Goal: Check status: Check status

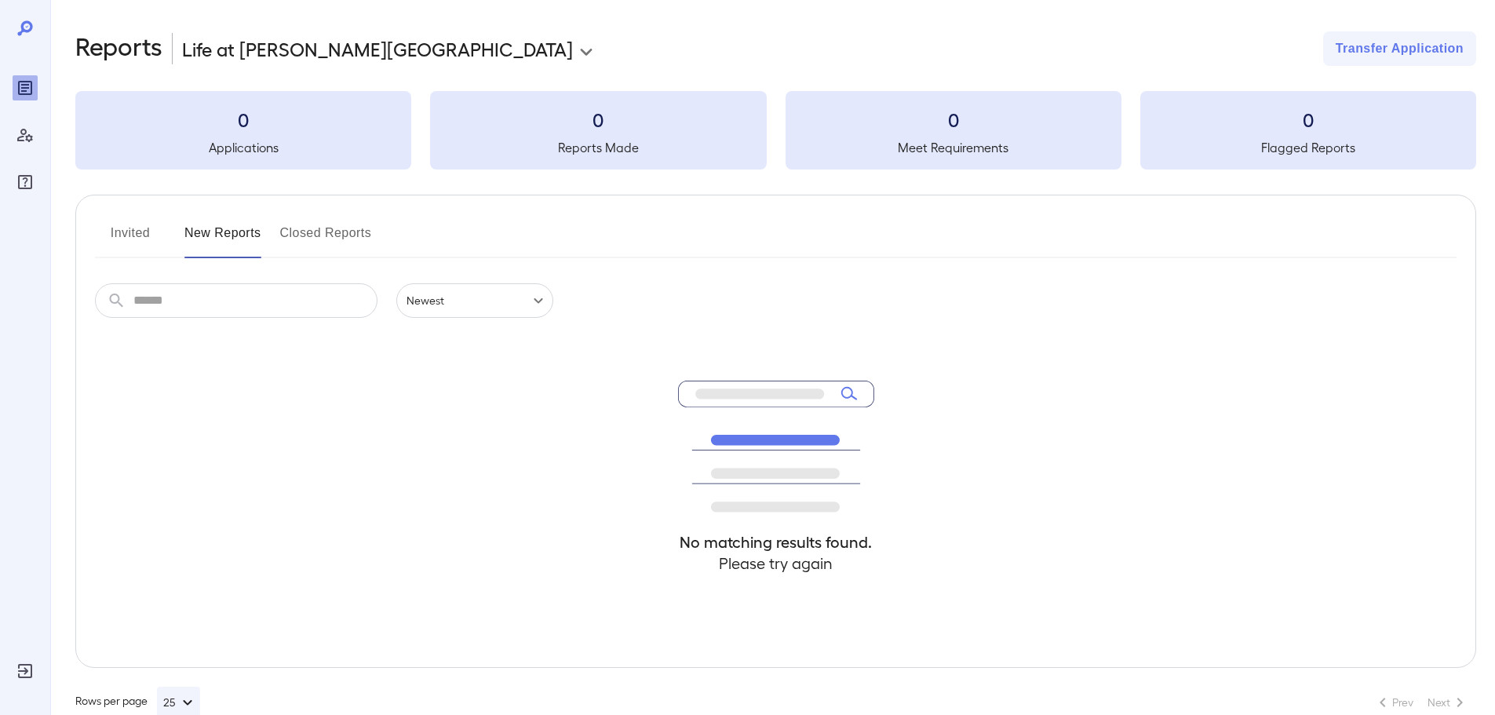
click at [131, 239] on button "Invited" at bounding box center [130, 239] width 71 height 38
click at [301, 225] on button "Closed Reports" at bounding box center [326, 239] width 92 height 38
click at [169, 701] on button "25" at bounding box center [178, 702] width 43 height 31
click at [183, 684] on p "100" at bounding box center [177, 682] width 16 height 16
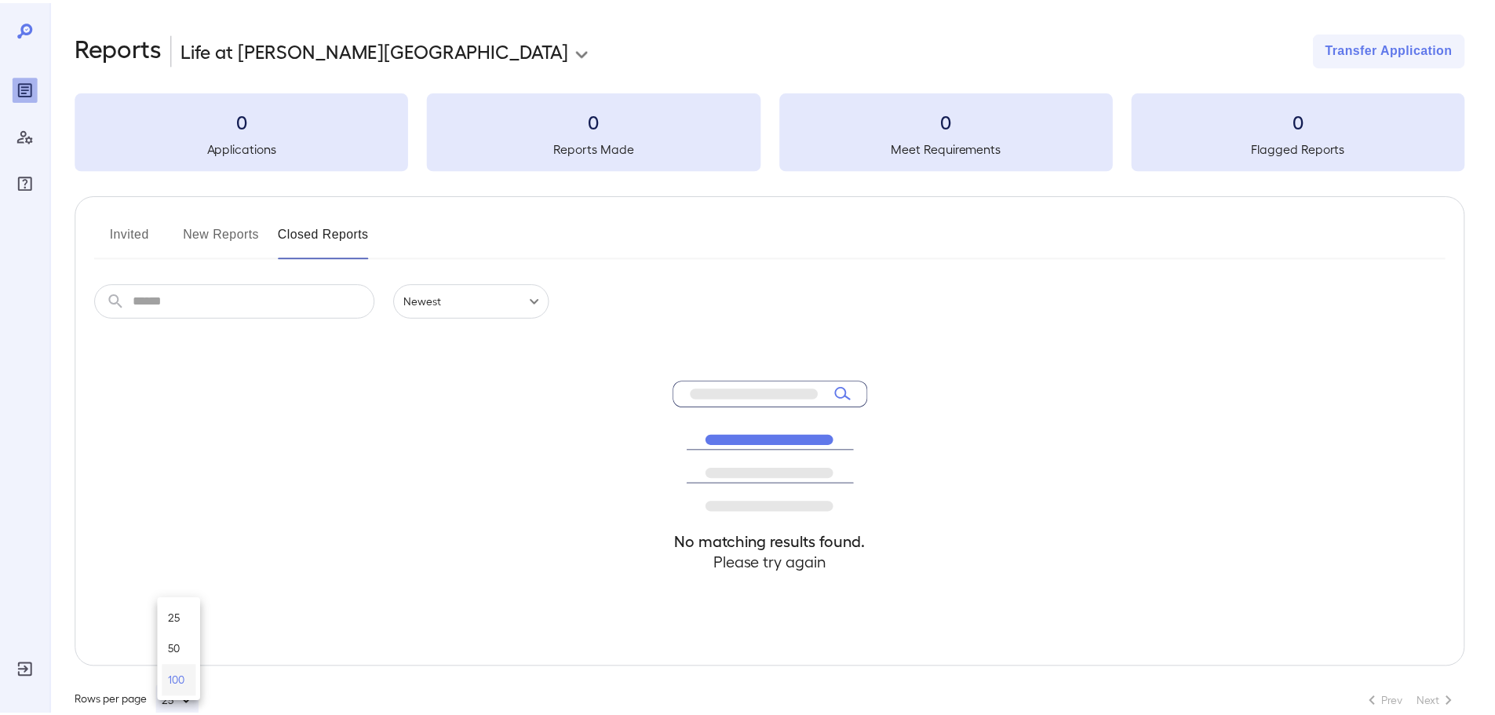
scroll to position [3, 0]
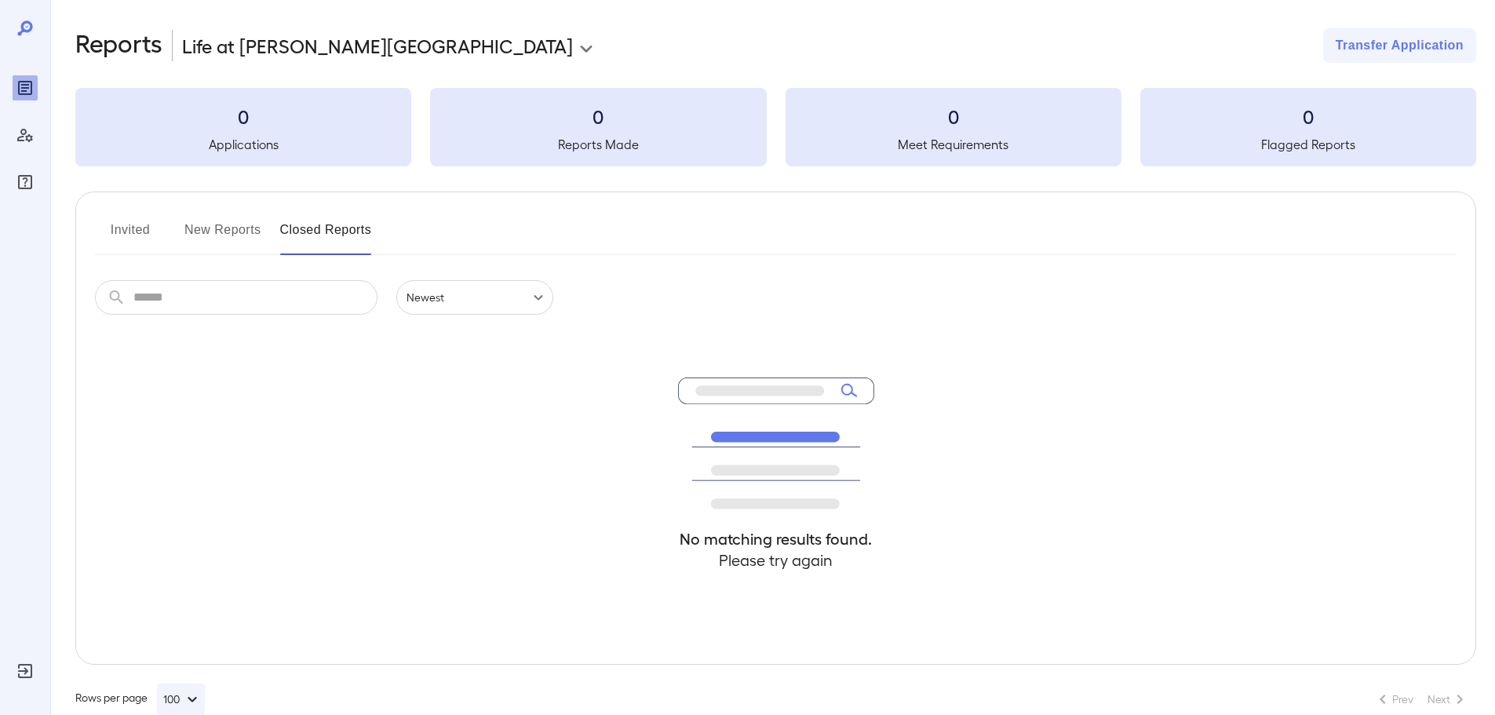
click at [21, 106] on div at bounding box center [25, 134] width 25 height 119
click at [27, 144] on icon "Manage Users" at bounding box center [25, 135] width 19 height 19
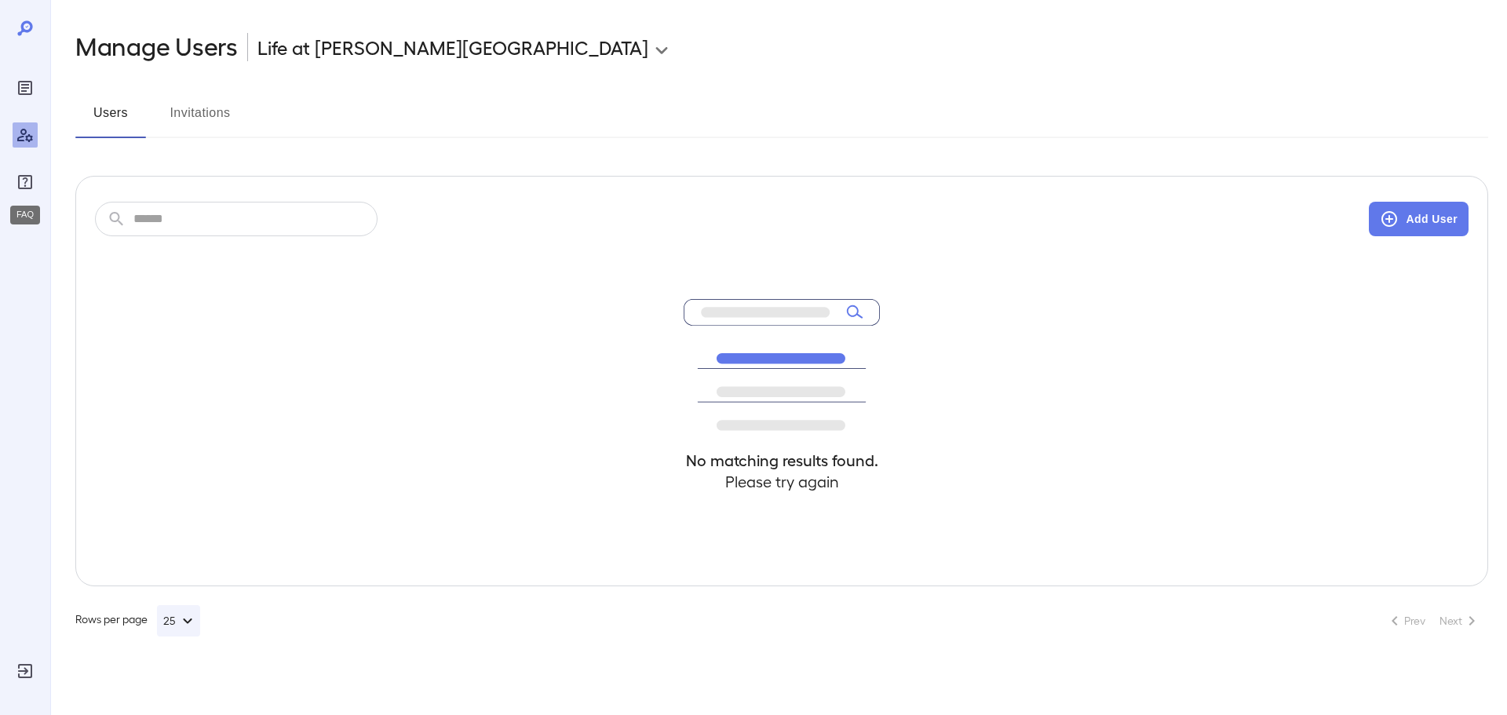
click at [20, 189] on icon "FAQ" at bounding box center [25, 182] width 14 height 14
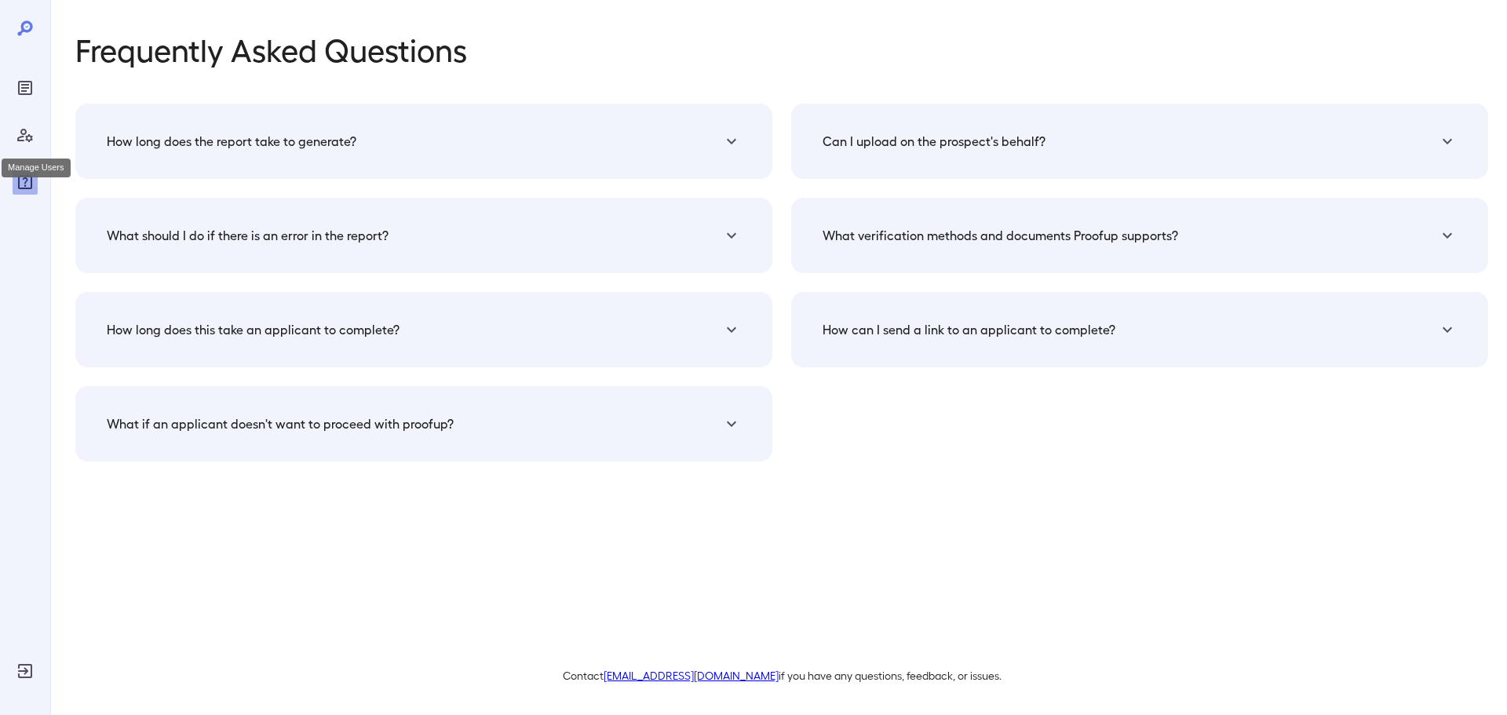
click at [19, 144] on icon "Manage Users" at bounding box center [25, 135] width 19 height 19
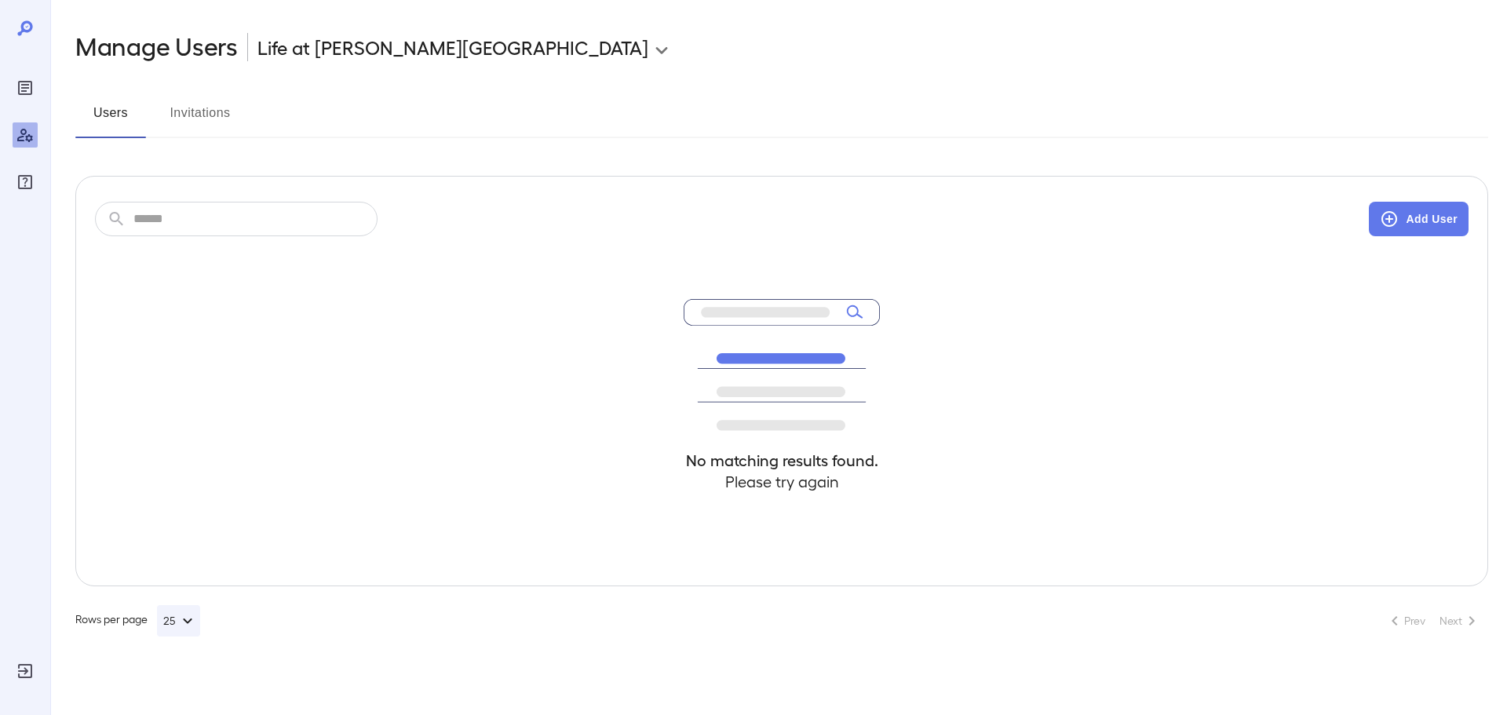
click at [18, 107] on div at bounding box center [25, 134] width 25 height 119
click at [1405, 217] on button "Add User" at bounding box center [1418, 219] width 100 height 35
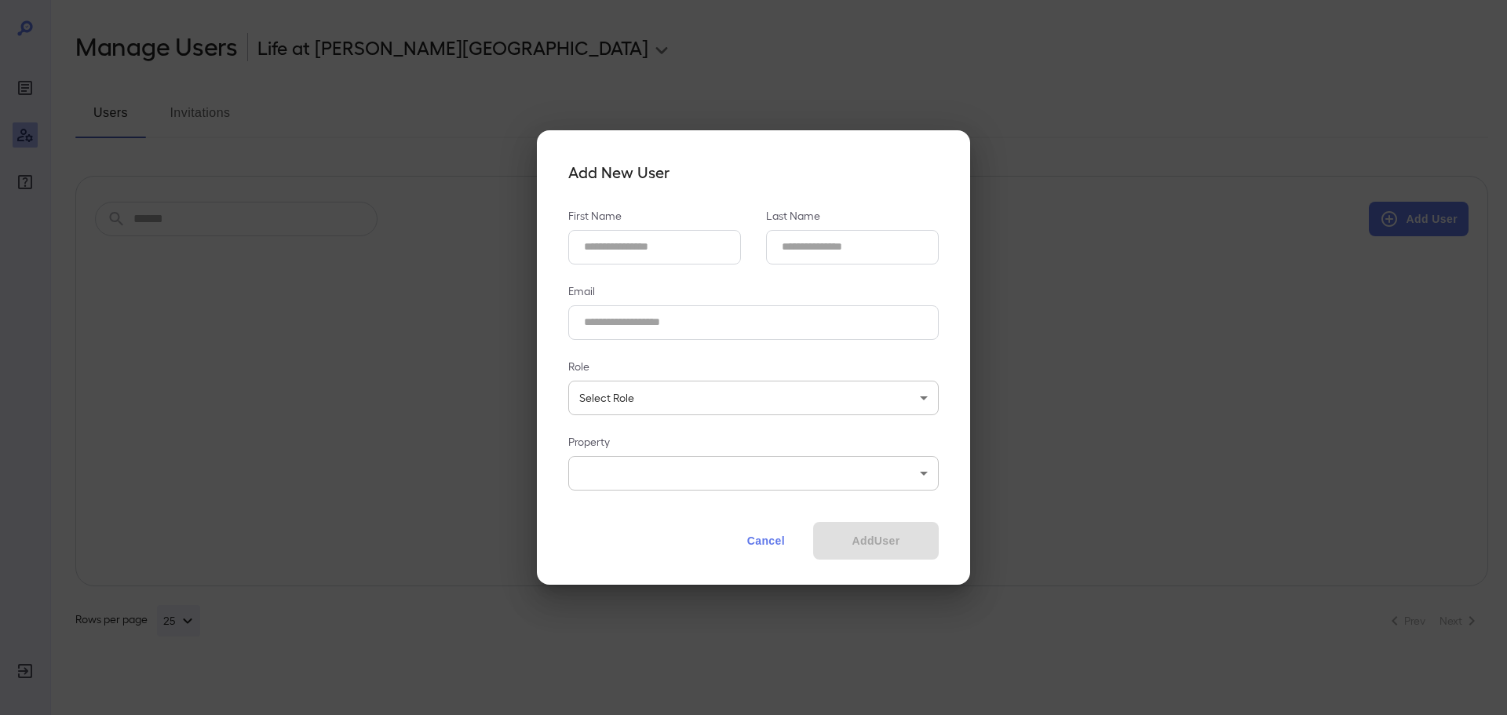
click at [720, 399] on body "**********" at bounding box center [753, 357] width 1507 height 715
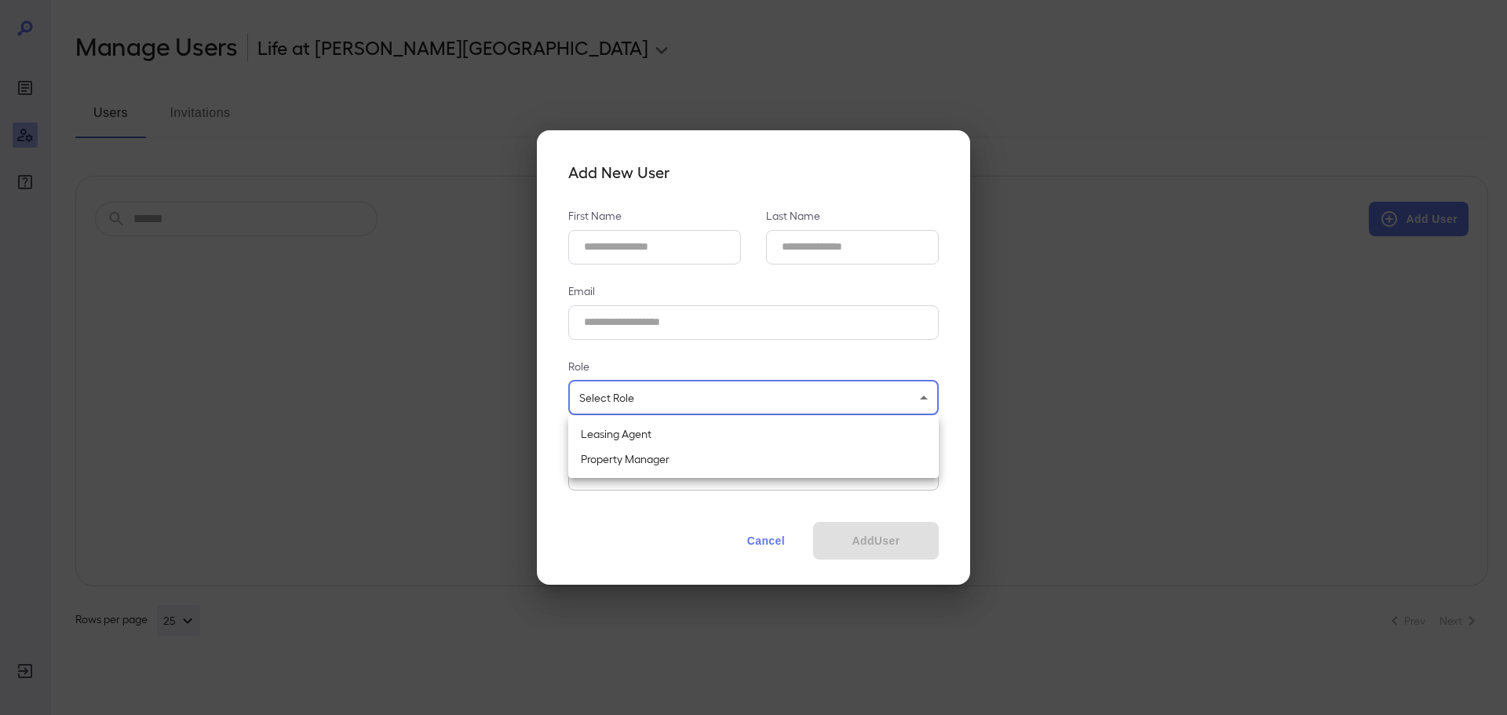
click at [741, 461] on li "Property Manager" at bounding box center [753, 458] width 370 height 25
type input "**"
click at [712, 469] on body "**********" at bounding box center [753, 357] width 1507 height 715
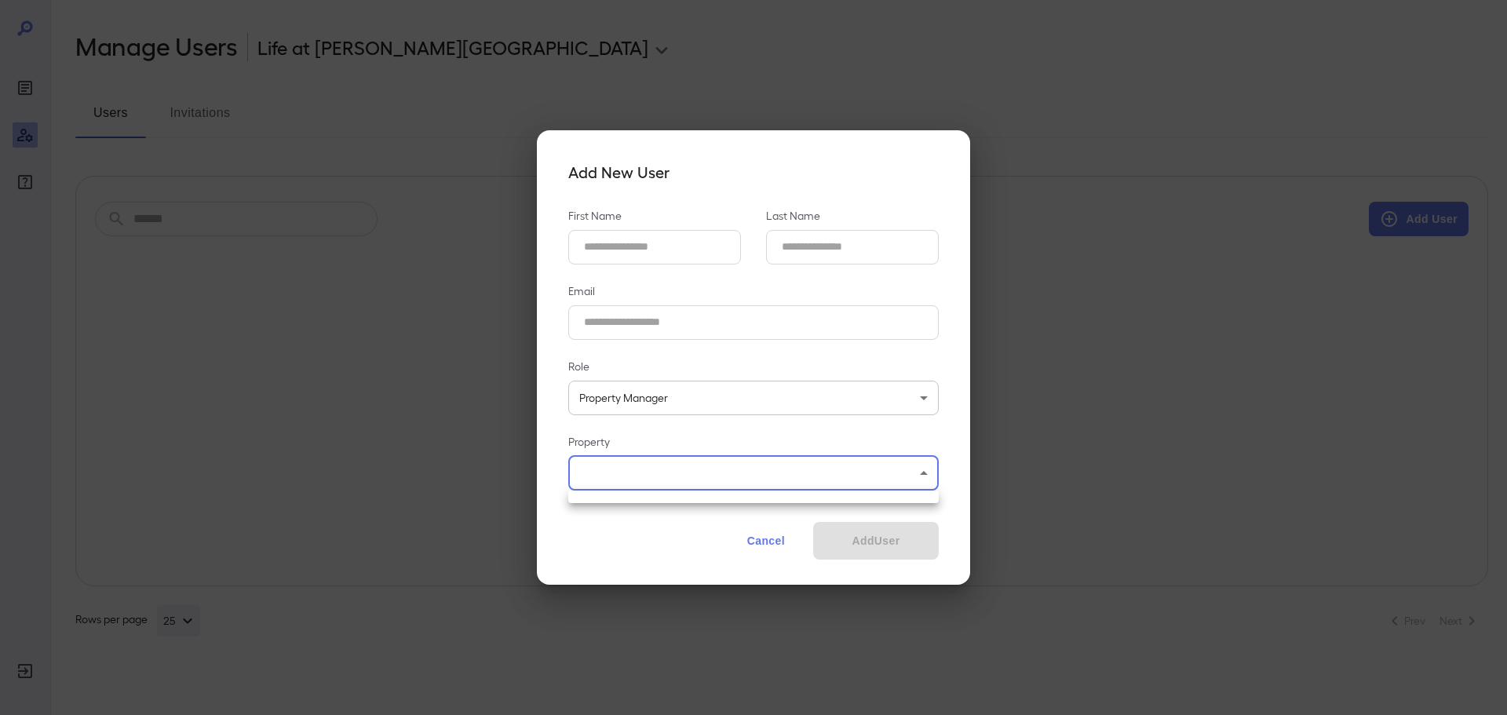
click at [662, 247] on div at bounding box center [753, 357] width 1507 height 715
click at [652, 250] on Name_id "First Name" at bounding box center [654, 247] width 173 height 35
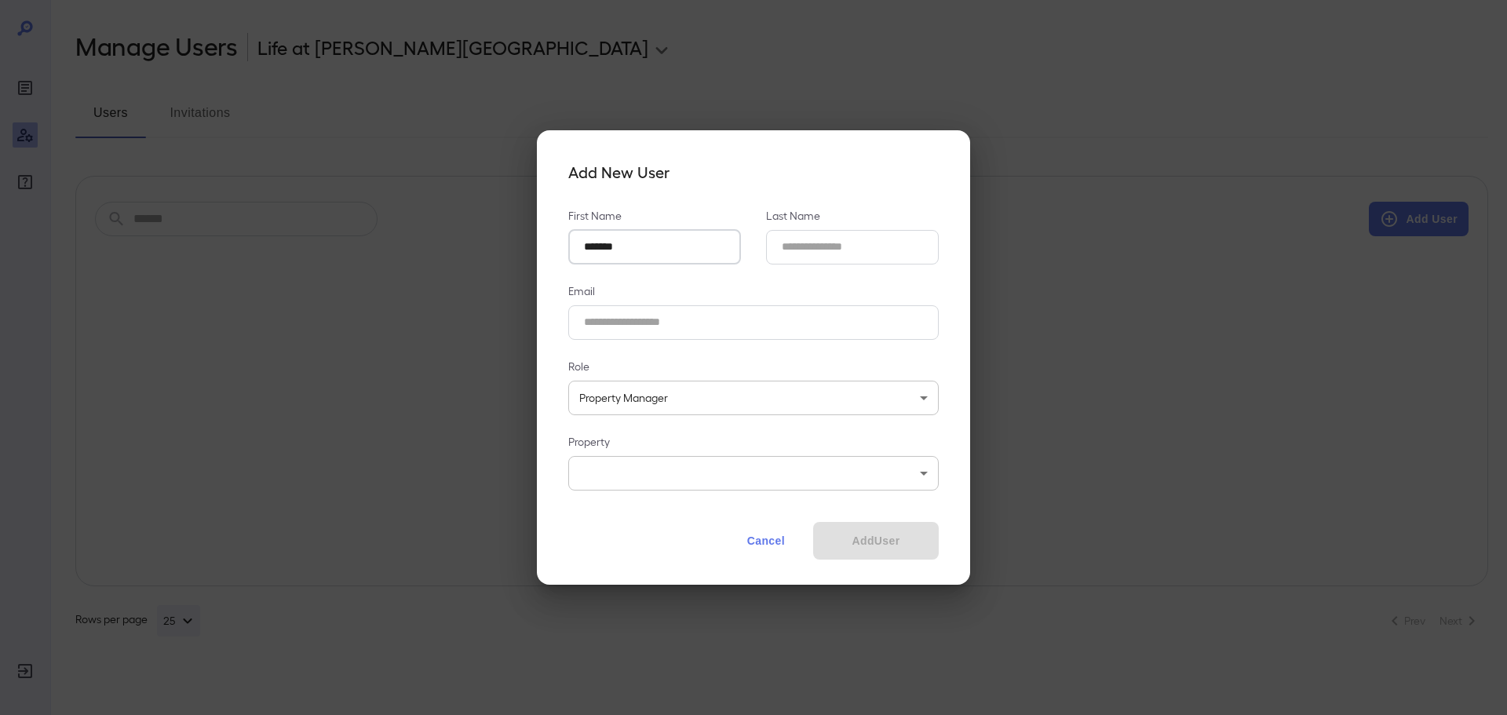
type Name_id "******"
type Name_id "*"
type Name_id "******"
click at [771, 546] on button "Cancel" at bounding box center [765, 541] width 69 height 38
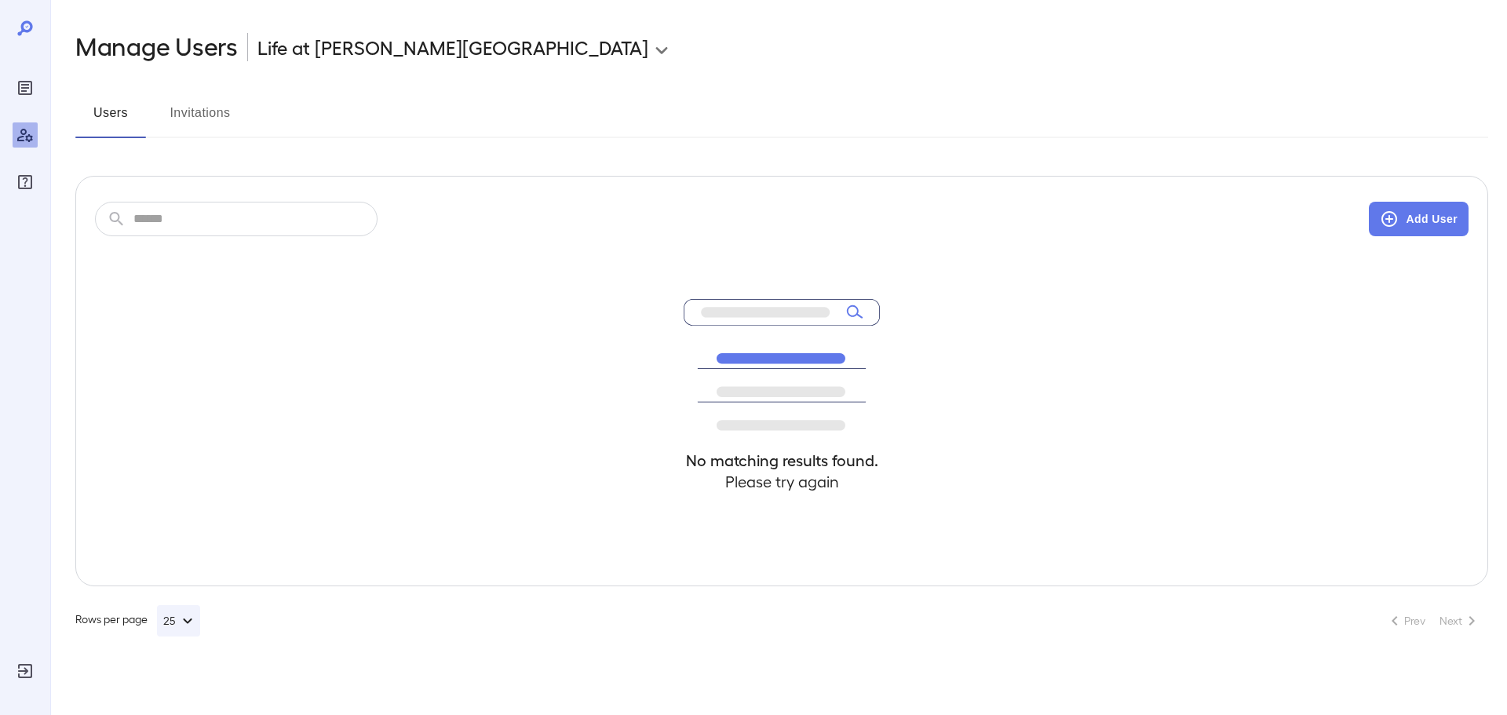
click at [9, 85] on div at bounding box center [25, 357] width 50 height 715
click at [20, 80] on icon "Reports" at bounding box center [25, 87] width 19 height 19
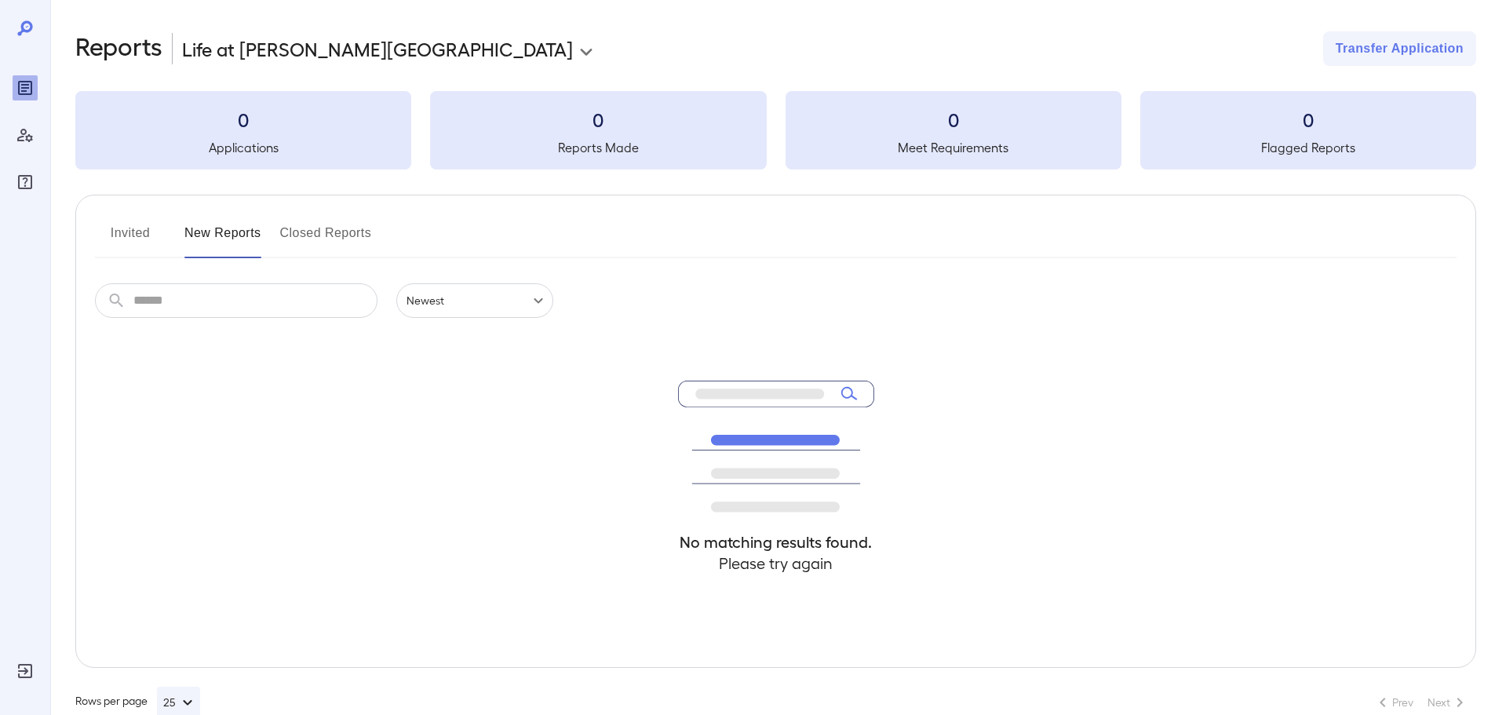
click at [18, 27] on icon at bounding box center [25, 28] width 19 height 19
click at [24, 666] on icon "Log Out" at bounding box center [25, 670] width 19 height 19
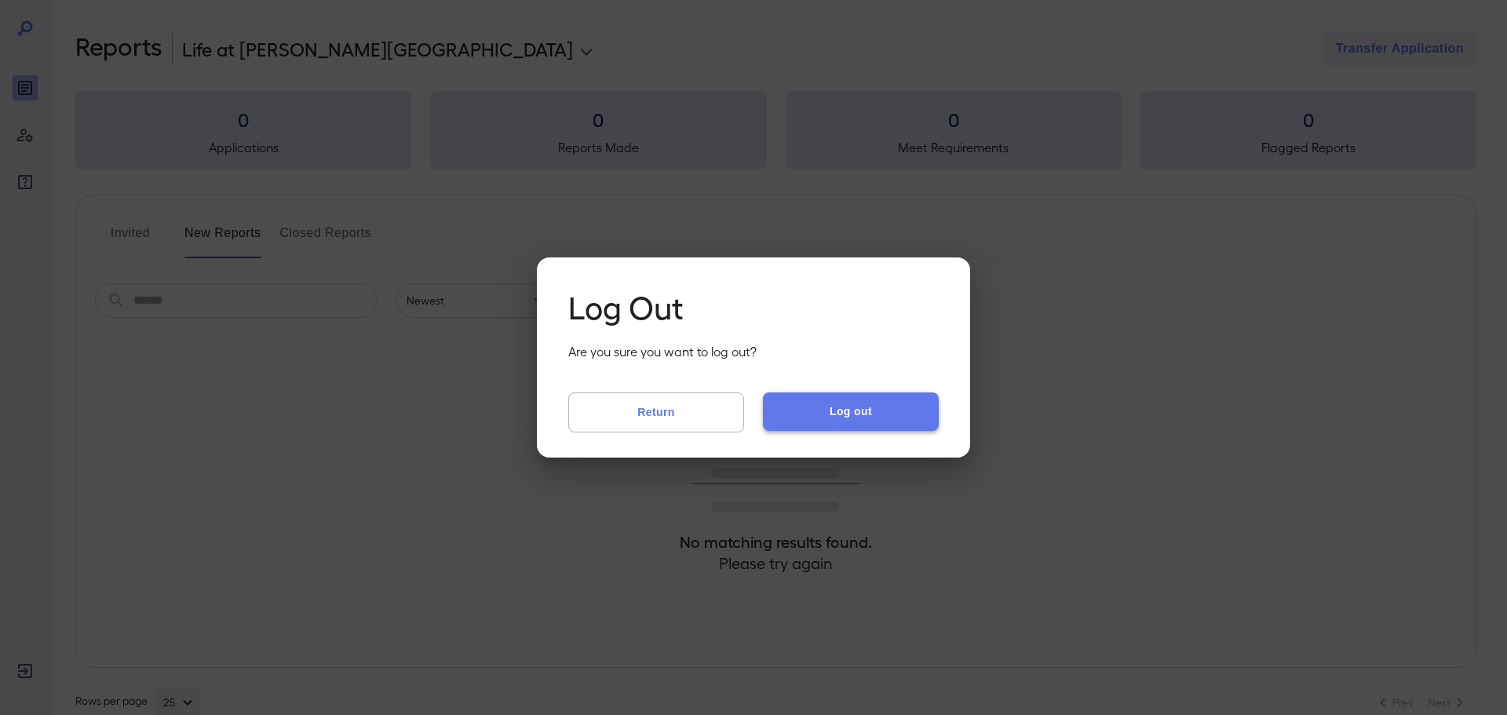
click at [814, 406] on button "Log out" at bounding box center [851, 411] width 176 height 38
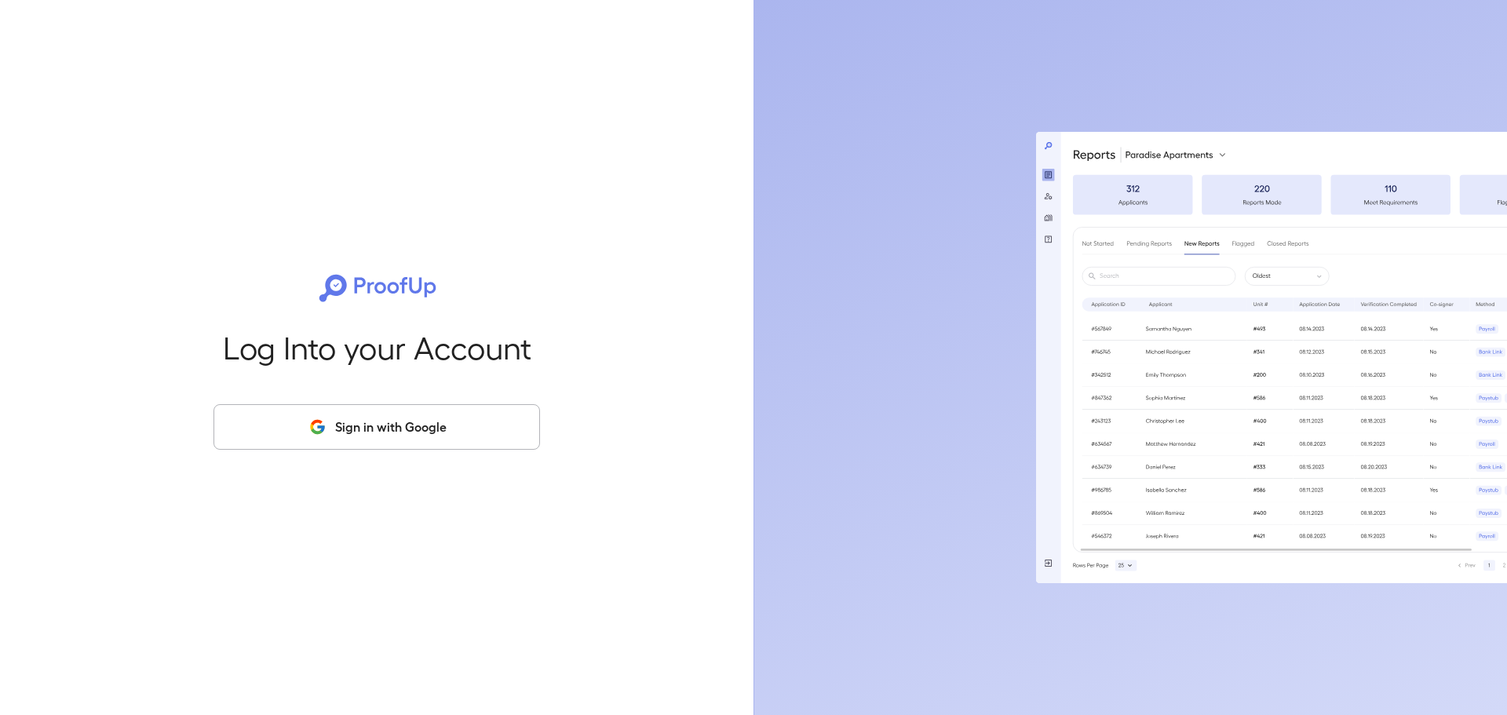
click at [396, 428] on button "Sign in with Google" at bounding box center [376, 427] width 326 height 46
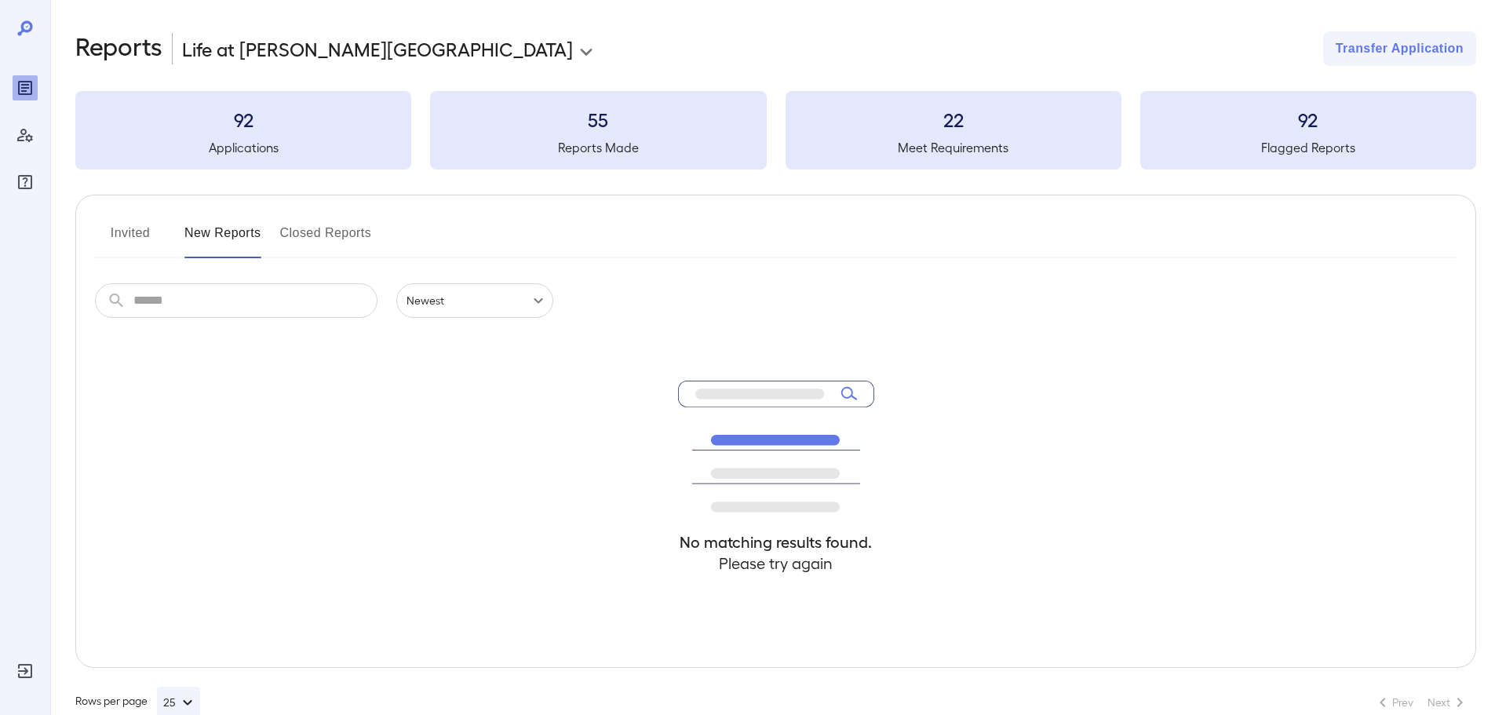
click at [617, 146] on h5 "Reports Made" at bounding box center [598, 147] width 336 height 19
click at [144, 232] on button "Invited" at bounding box center [130, 239] width 71 height 38
click at [300, 228] on button "Closed Reports" at bounding box center [326, 239] width 92 height 38
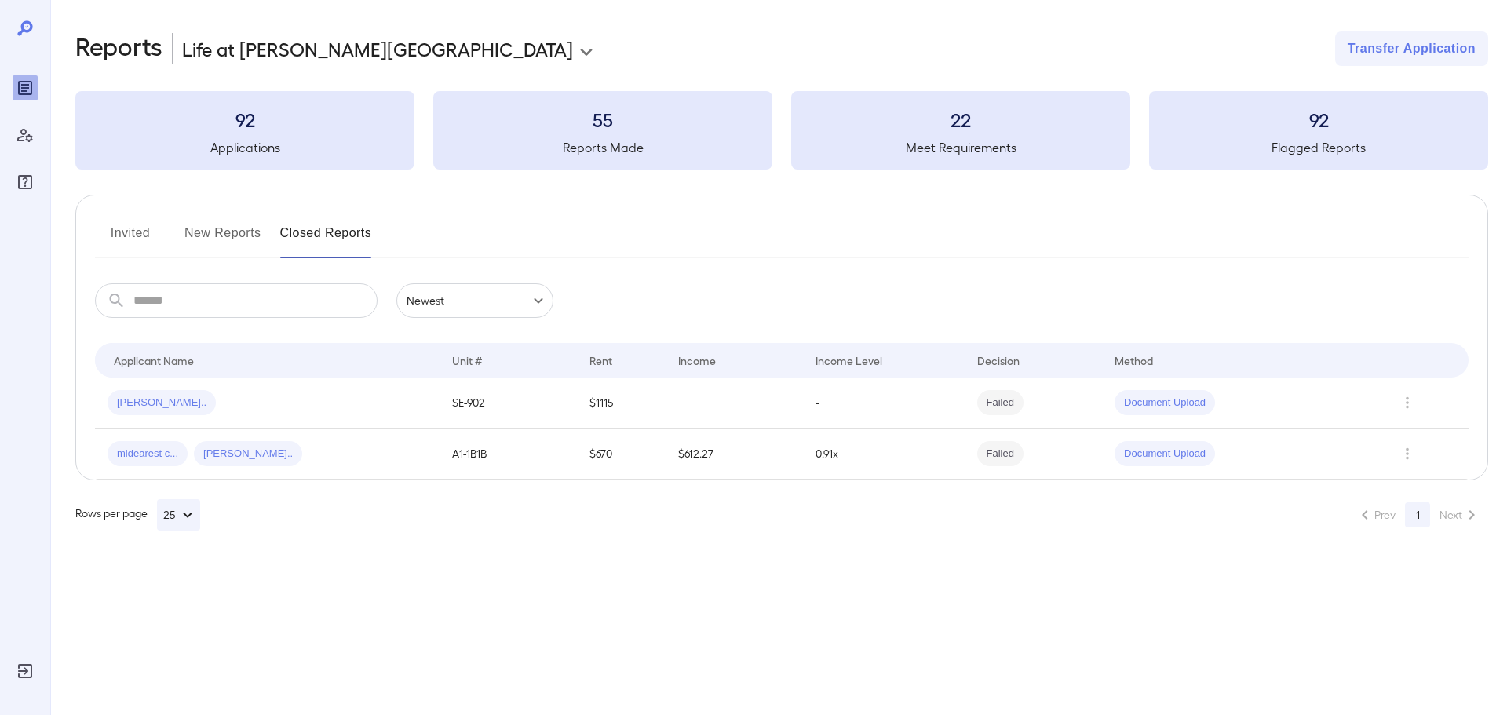
click at [239, 230] on button "New Reports" at bounding box center [222, 239] width 77 height 38
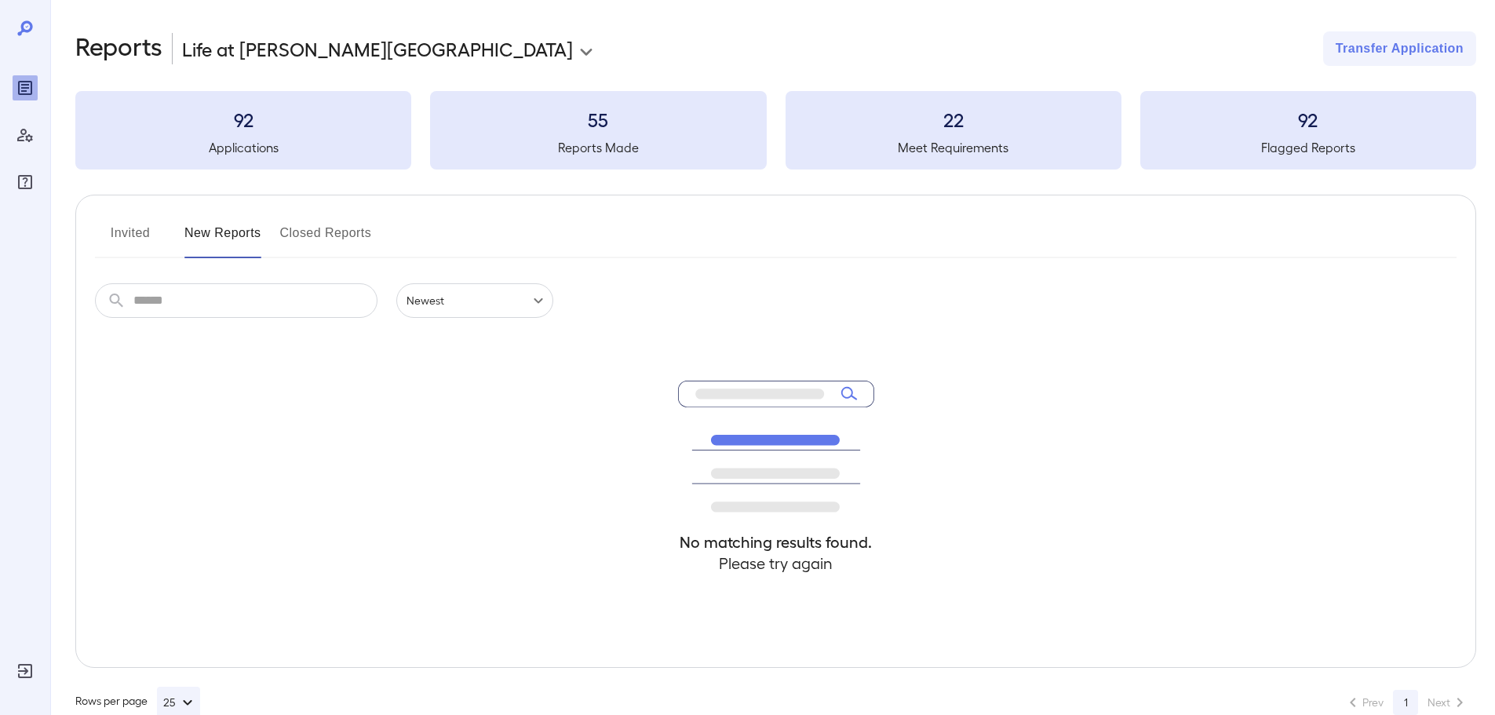
click at [321, 231] on button "Closed Reports" at bounding box center [326, 239] width 92 height 38
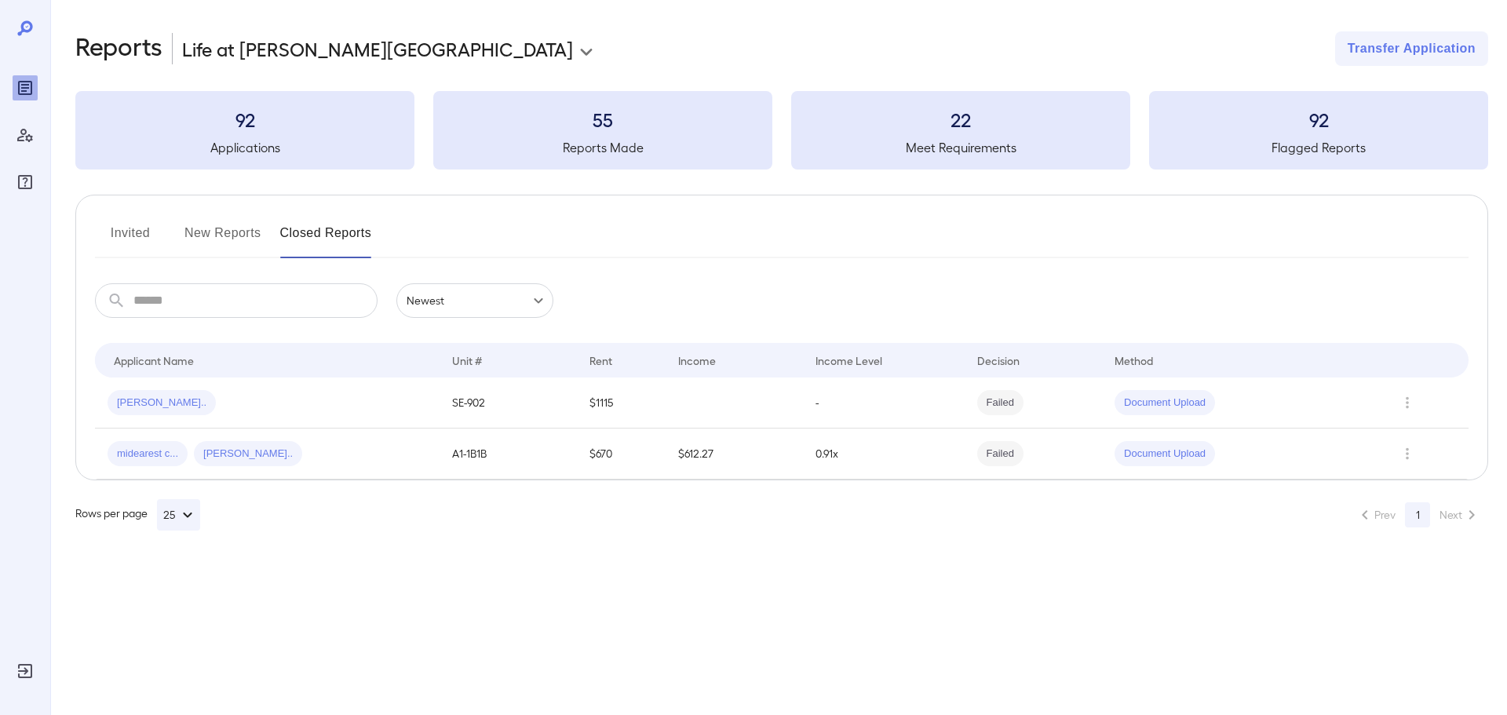
click at [230, 242] on button "New Reports" at bounding box center [222, 239] width 77 height 38
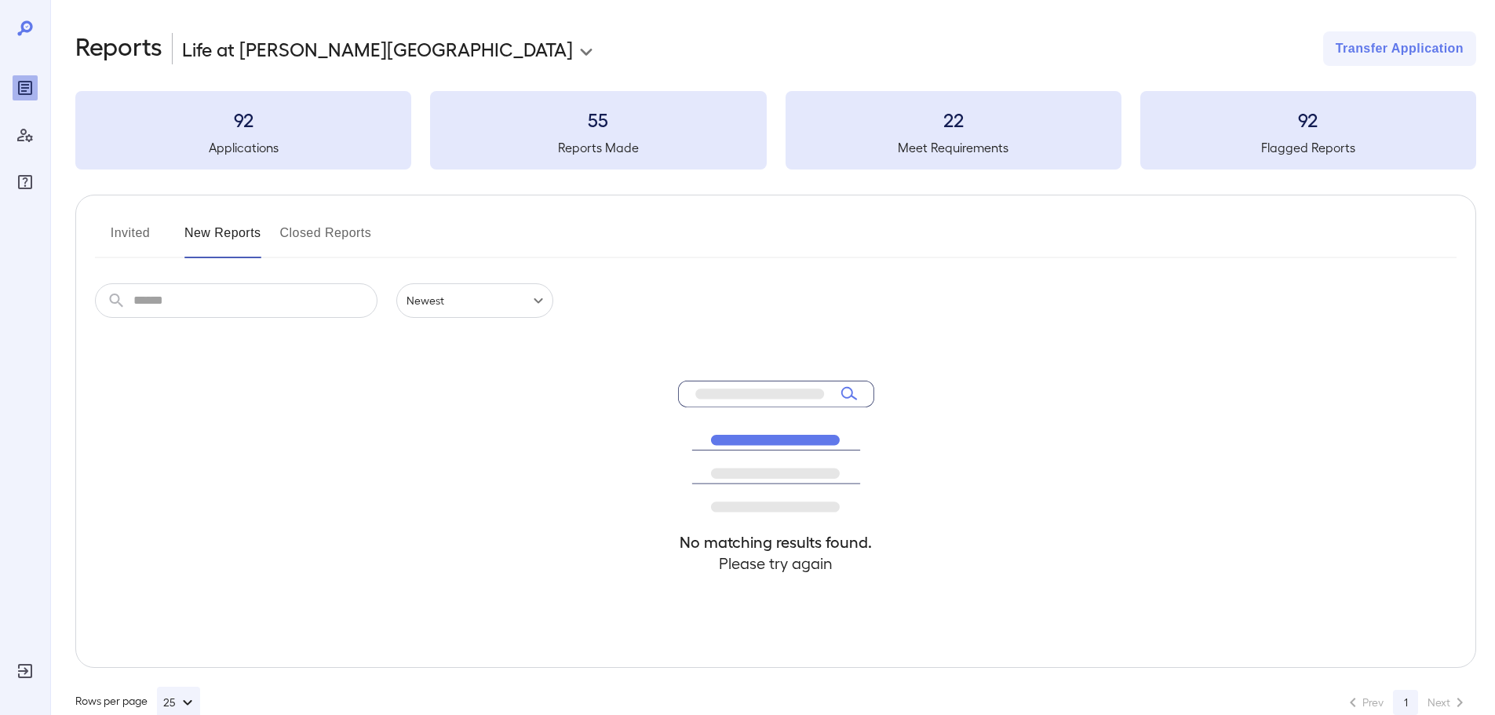
click at [230, 242] on button "New Reports" at bounding box center [222, 239] width 77 height 38
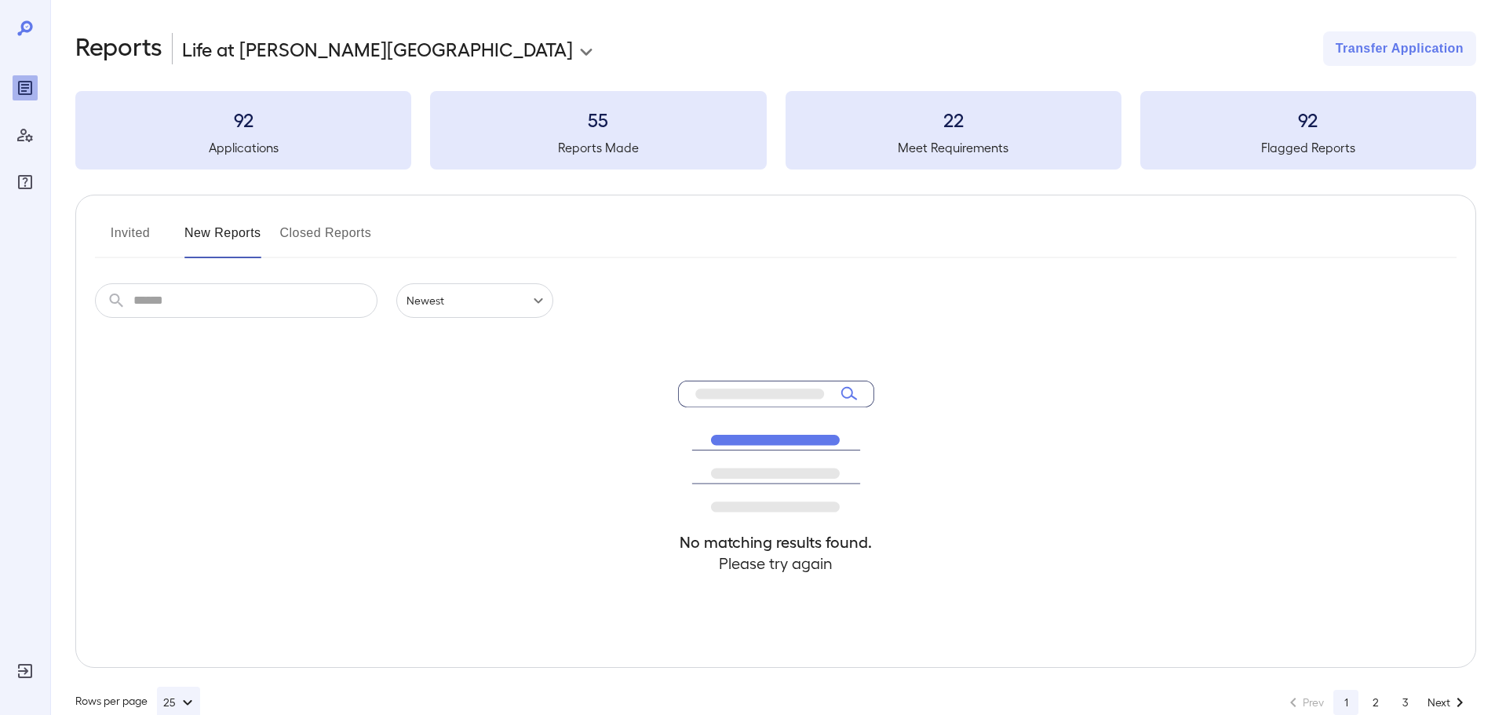
click at [230, 242] on button "New Reports" at bounding box center [222, 239] width 77 height 38
click at [241, 122] on h3 "92" at bounding box center [243, 119] width 336 height 25
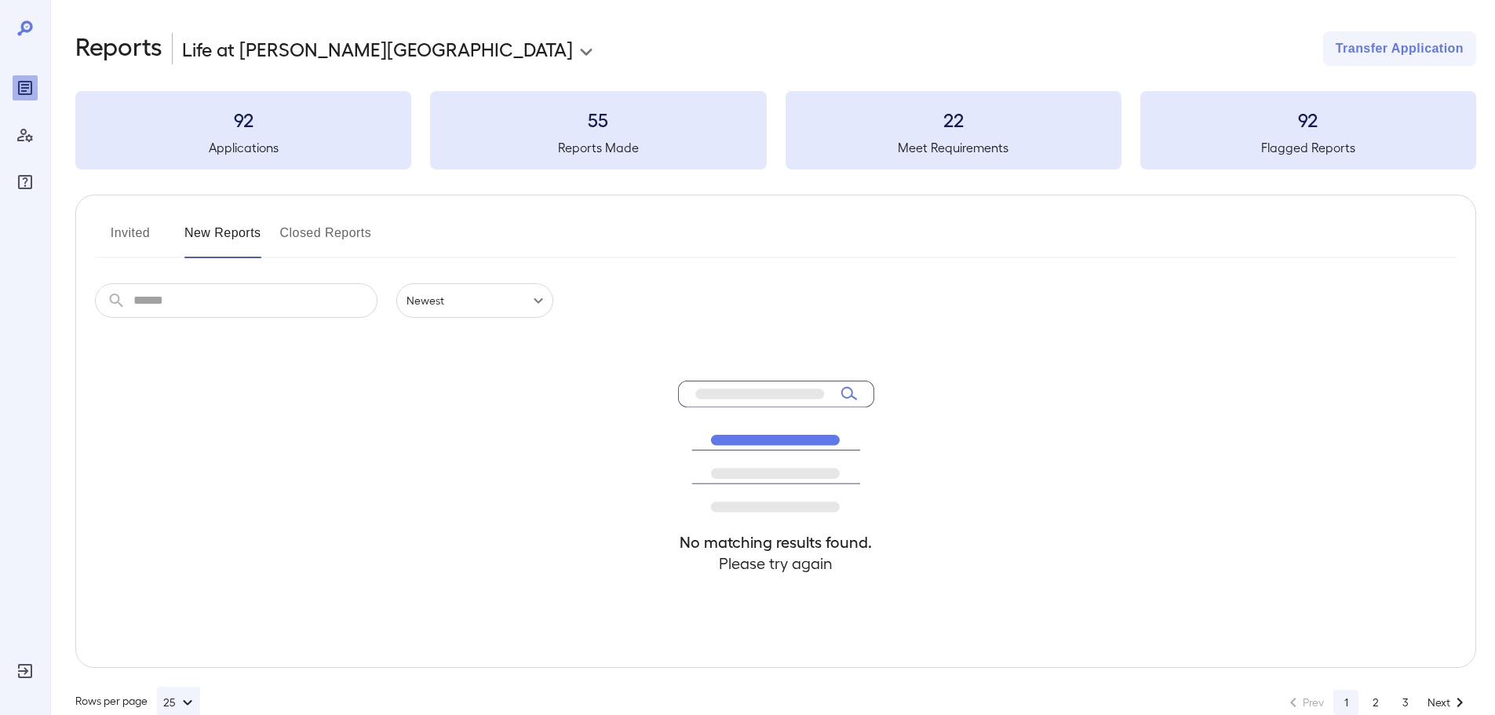
click at [602, 114] on h3 "55" at bounding box center [598, 119] width 336 height 25
click at [16, 124] on div "Manage Users" at bounding box center [25, 134] width 25 height 25
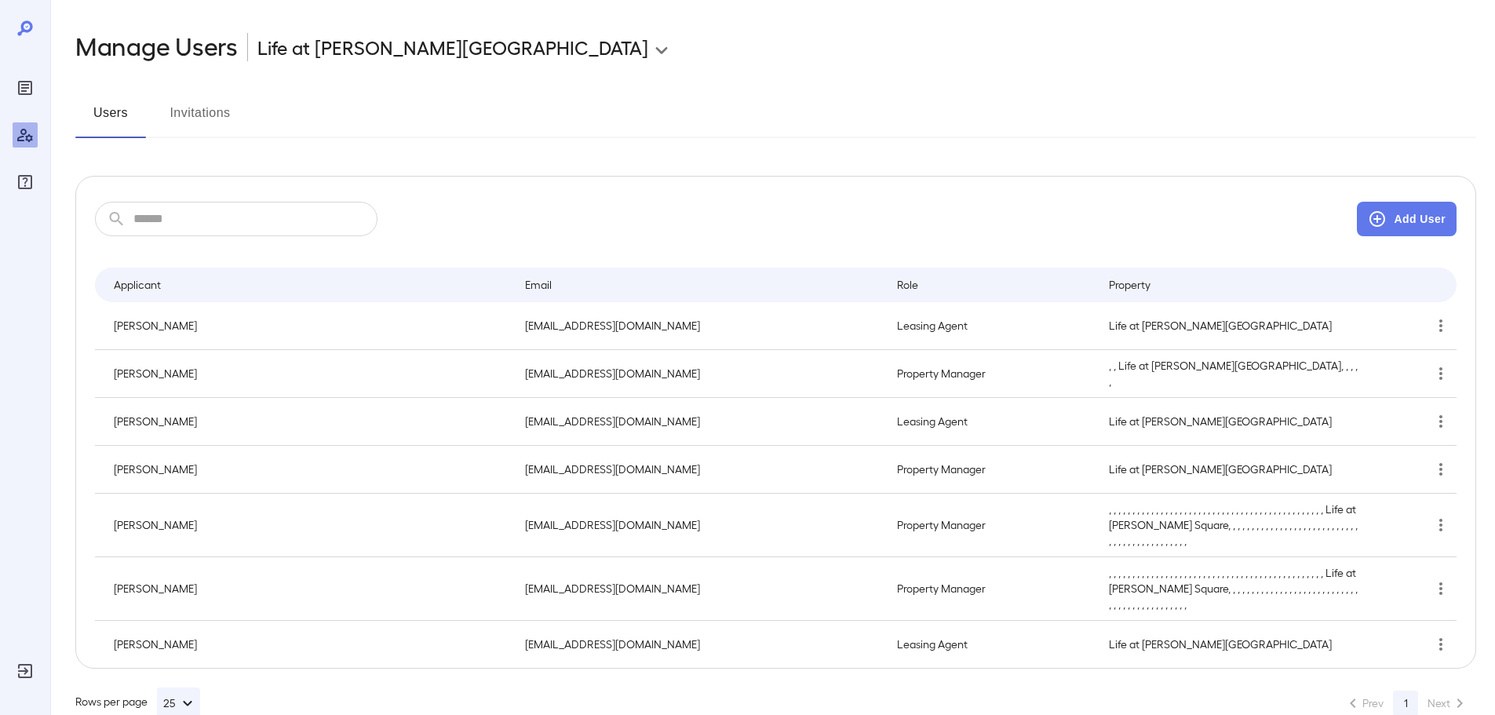
click at [11, 194] on div at bounding box center [25, 357] width 50 height 715
click at [20, 188] on icon "FAQ" at bounding box center [25, 182] width 14 height 14
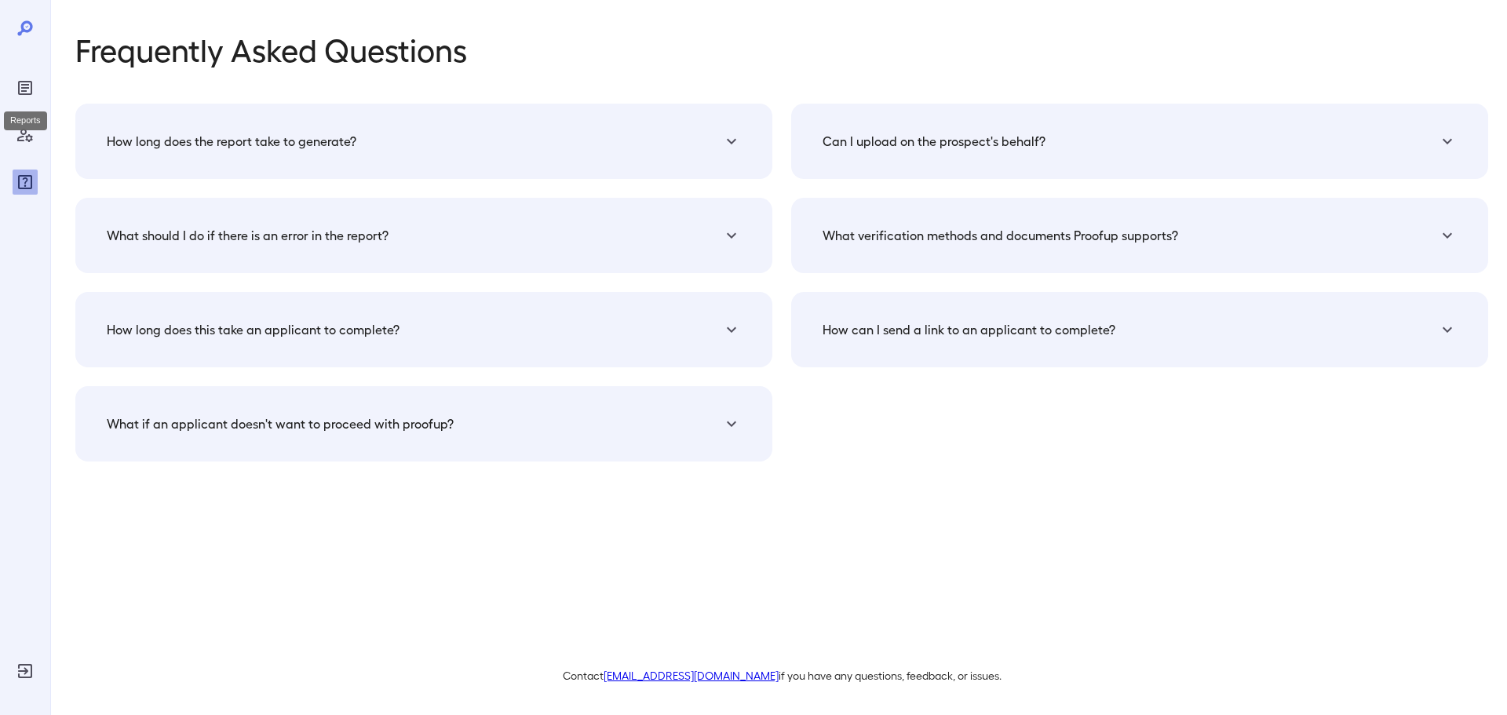
click at [24, 92] on icon "Reports" at bounding box center [25, 88] width 8 height 8
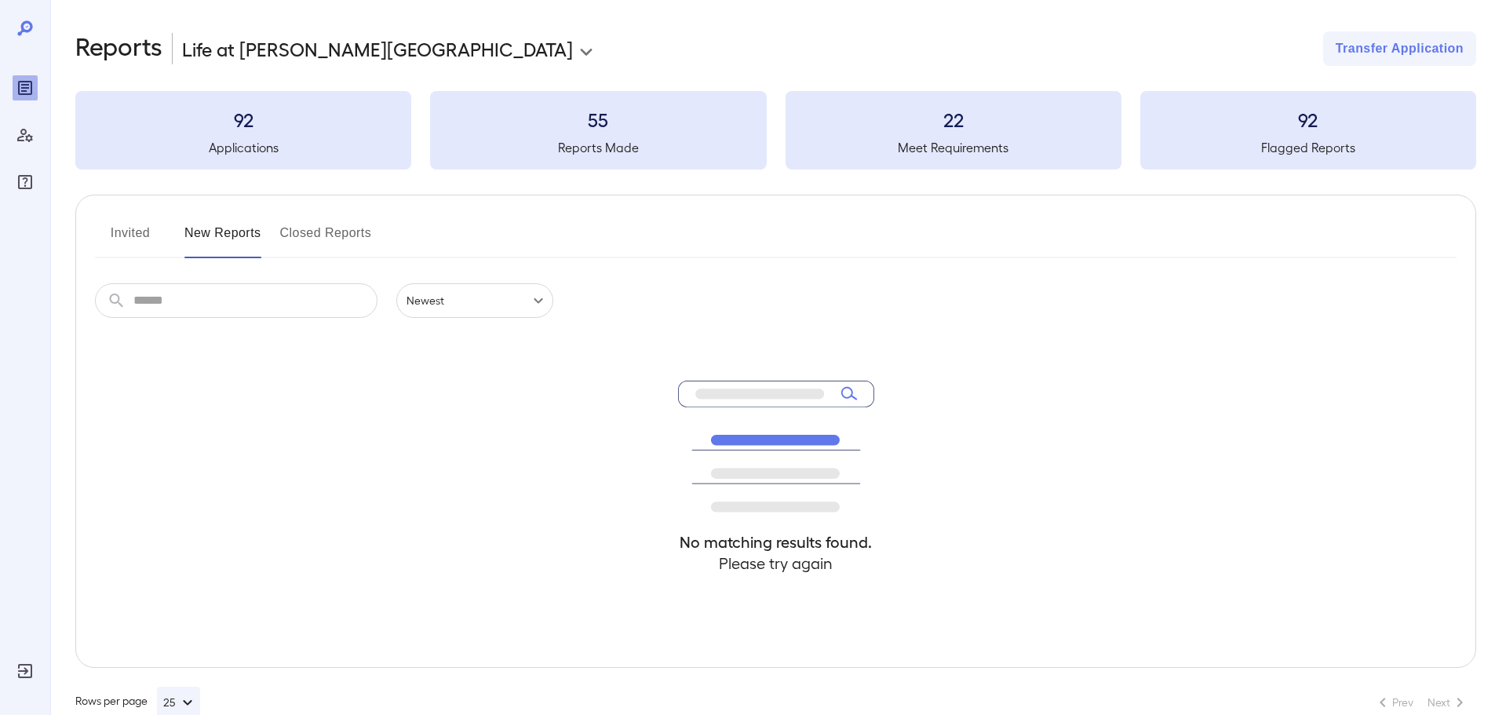
click at [266, 128] on h3 "92" at bounding box center [243, 119] width 336 height 25
click at [316, 230] on button "Closed Reports" at bounding box center [326, 239] width 92 height 38
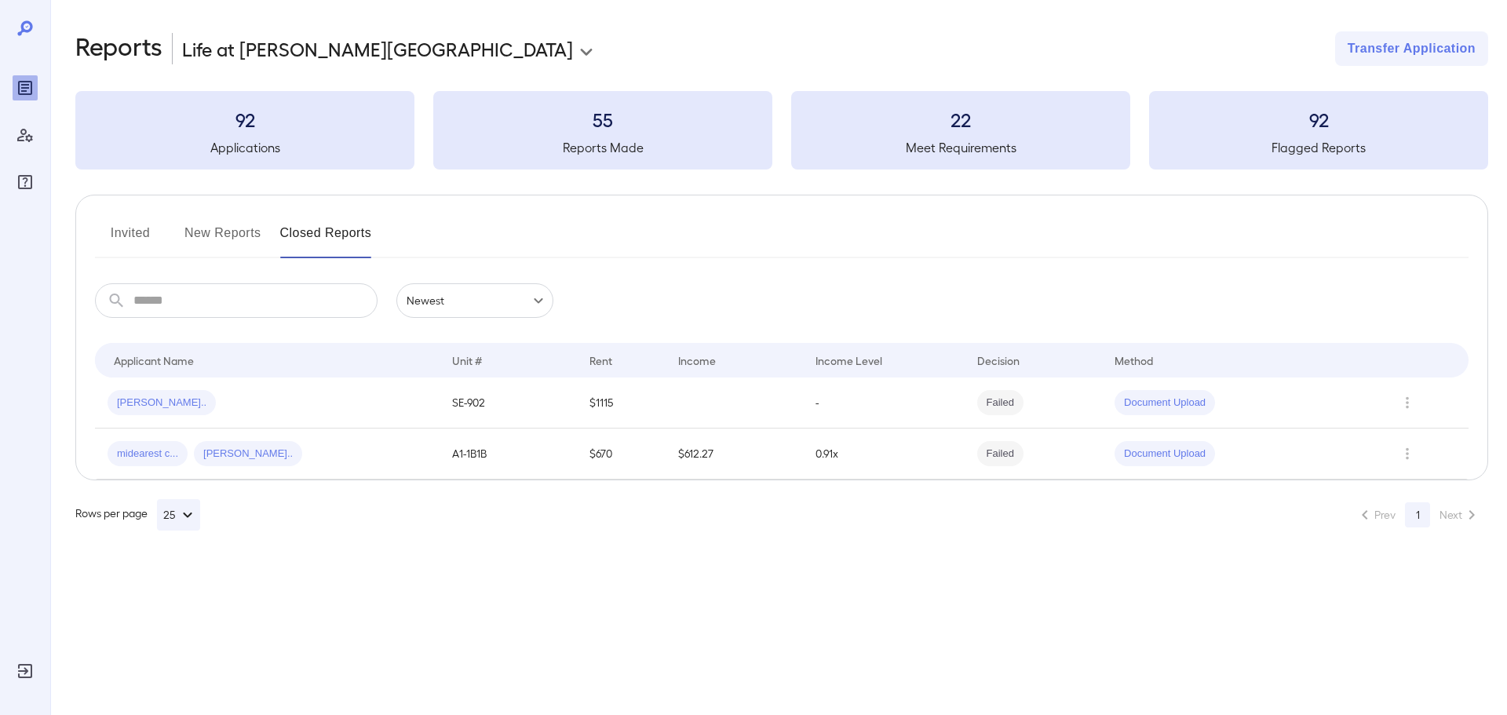
click at [151, 237] on button "Invited" at bounding box center [130, 239] width 71 height 38
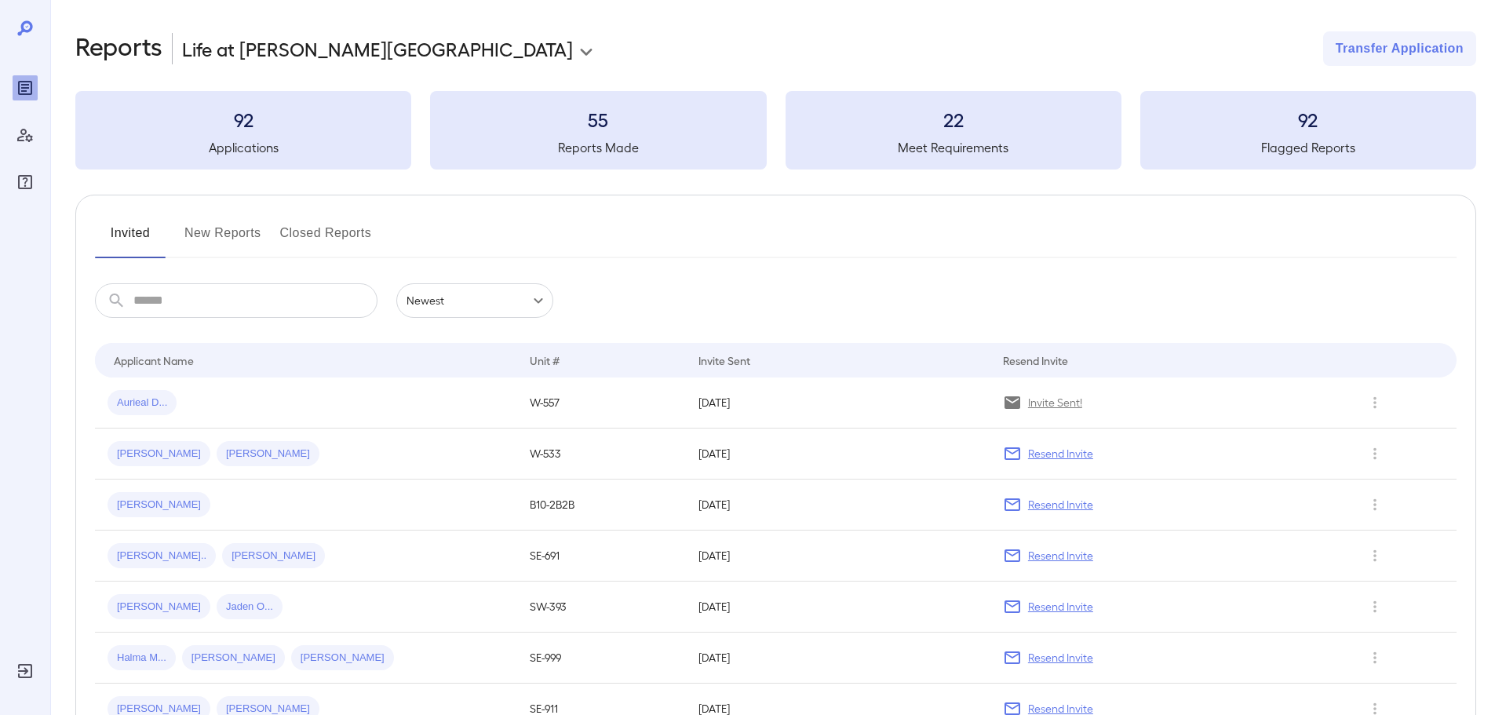
click at [224, 231] on button "New Reports" at bounding box center [222, 239] width 77 height 38
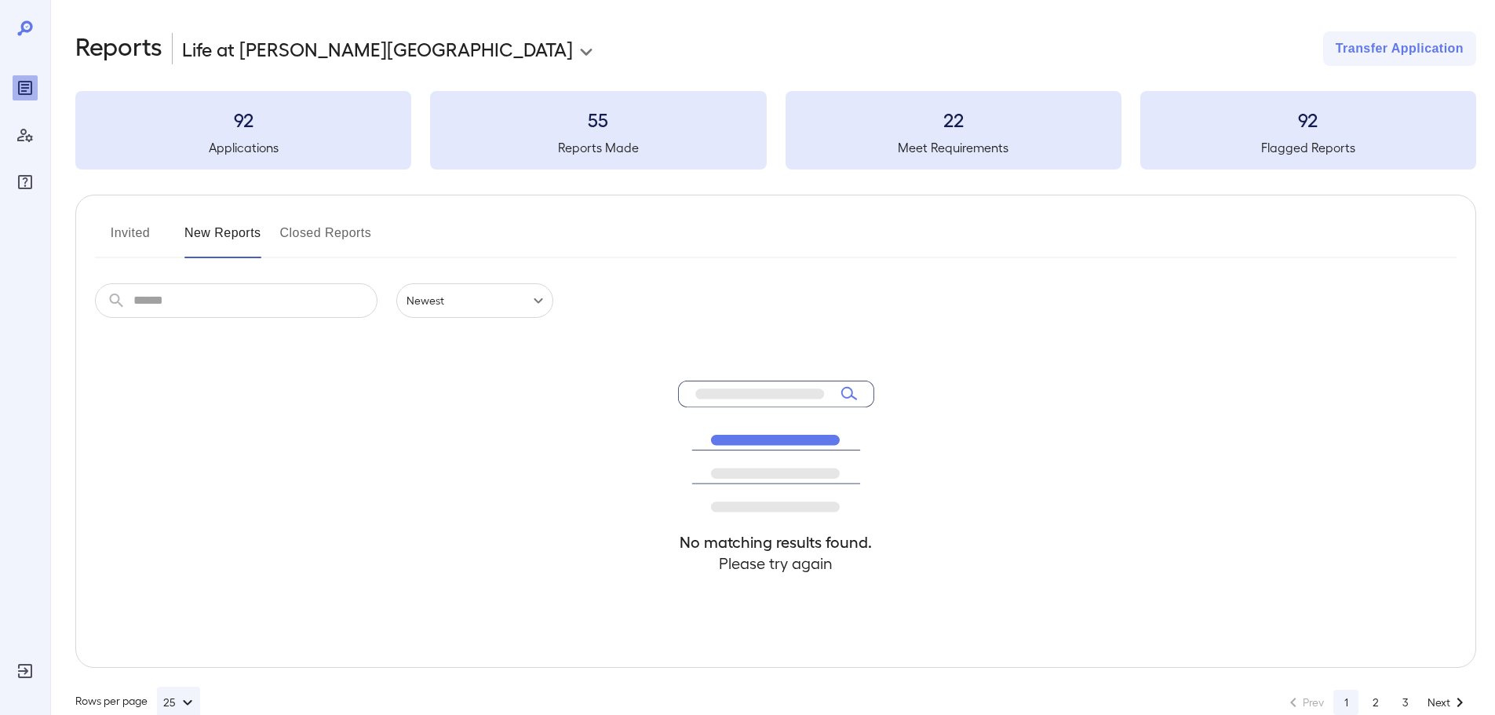
click at [224, 231] on button "New Reports" at bounding box center [222, 239] width 77 height 38
click at [297, 230] on button "Closed Reports" at bounding box center [326, 239] width 92 height 38
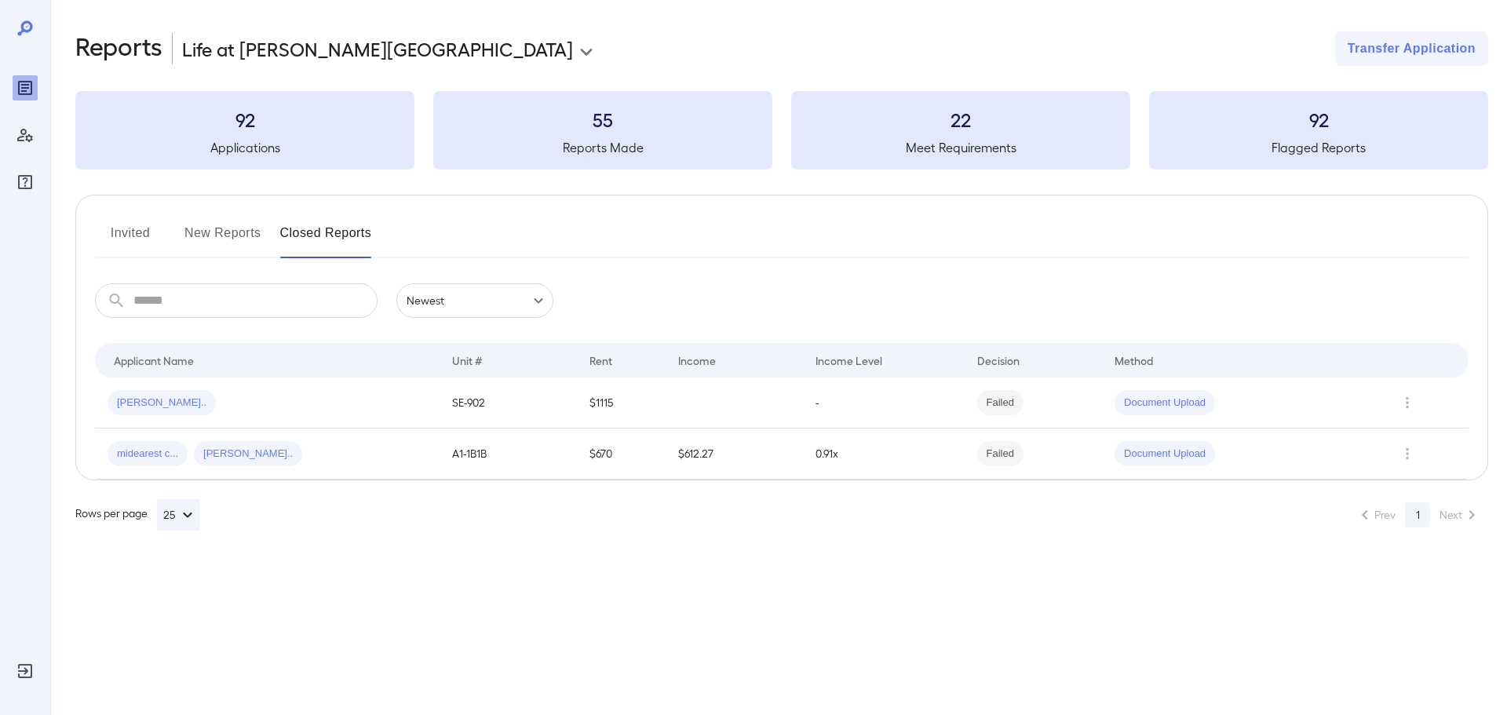
click at [228, 225] on button "New Reports" at bounding box center [222, 239] width 77 height 38
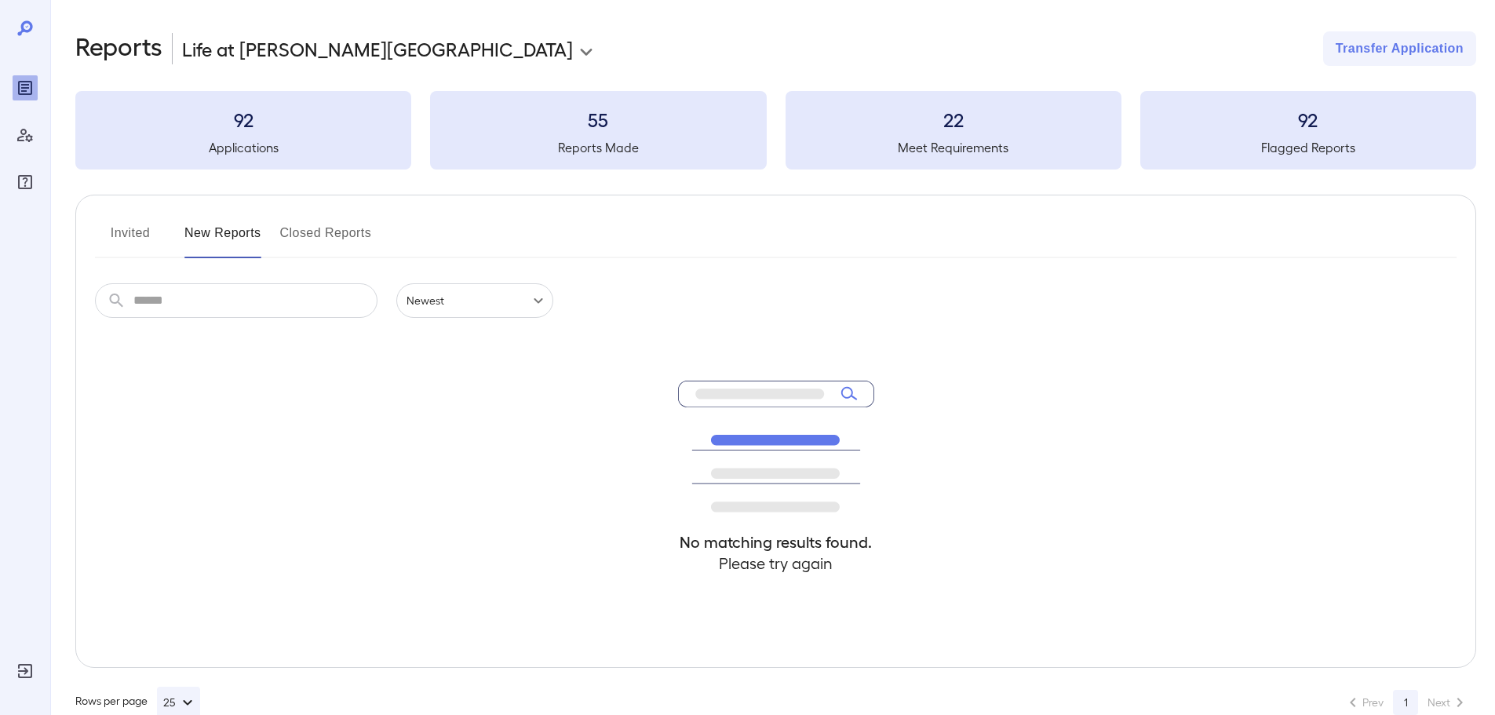
click at [146, 238] on button "Invited" at bounding box center [130, 239] width 71 height 38
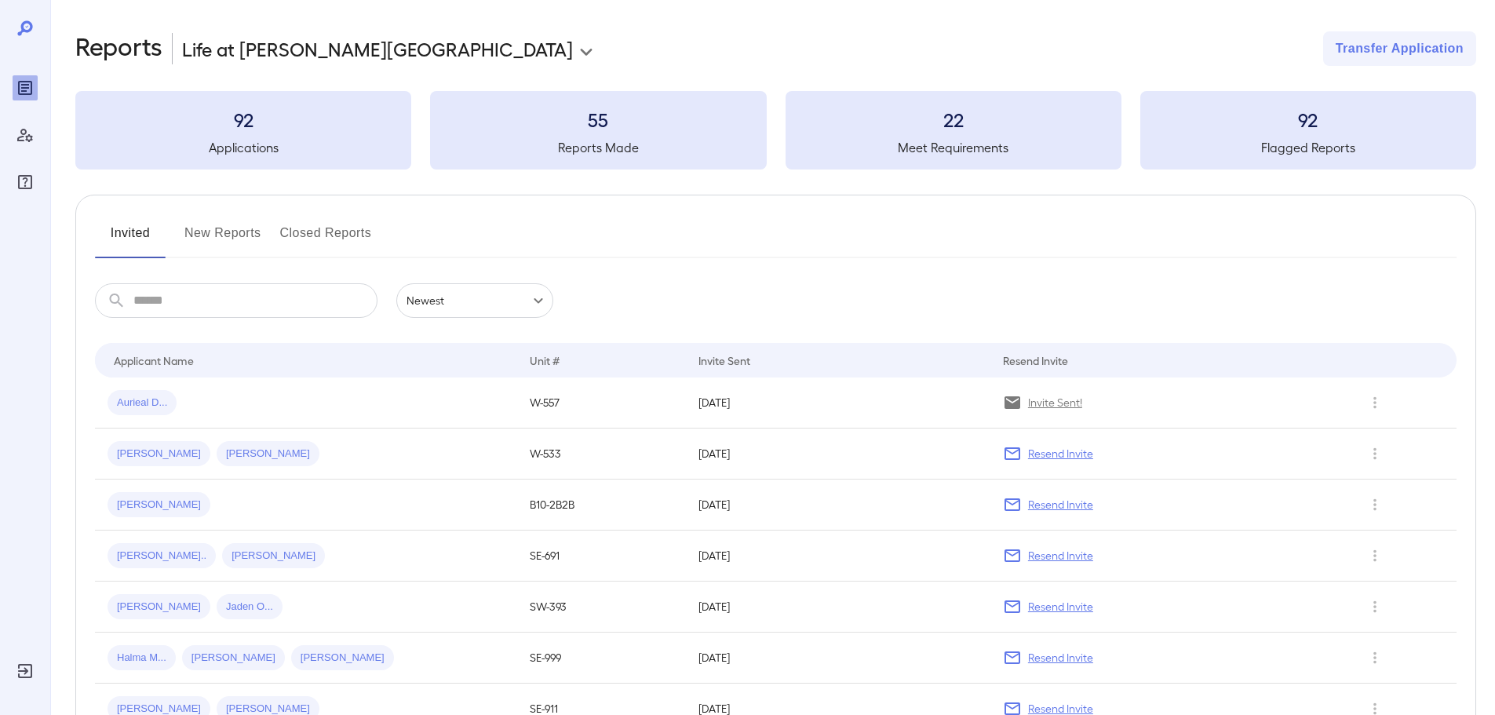
click at [213, 244] on button "New Reports" at bounding box center [222, 239] width 77 height 38
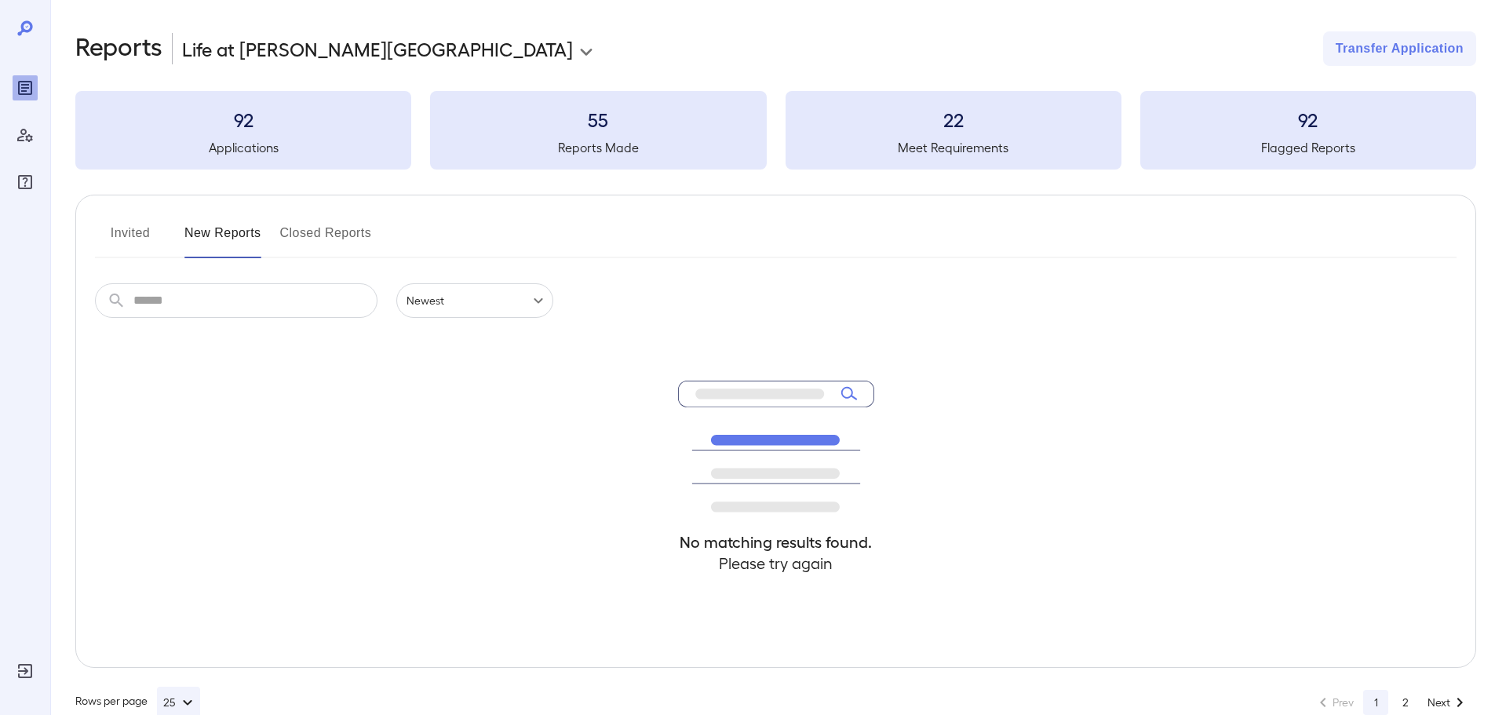
click at [415, 293] on body "**********" at bounding box center [747, 357] width 1495 height 715
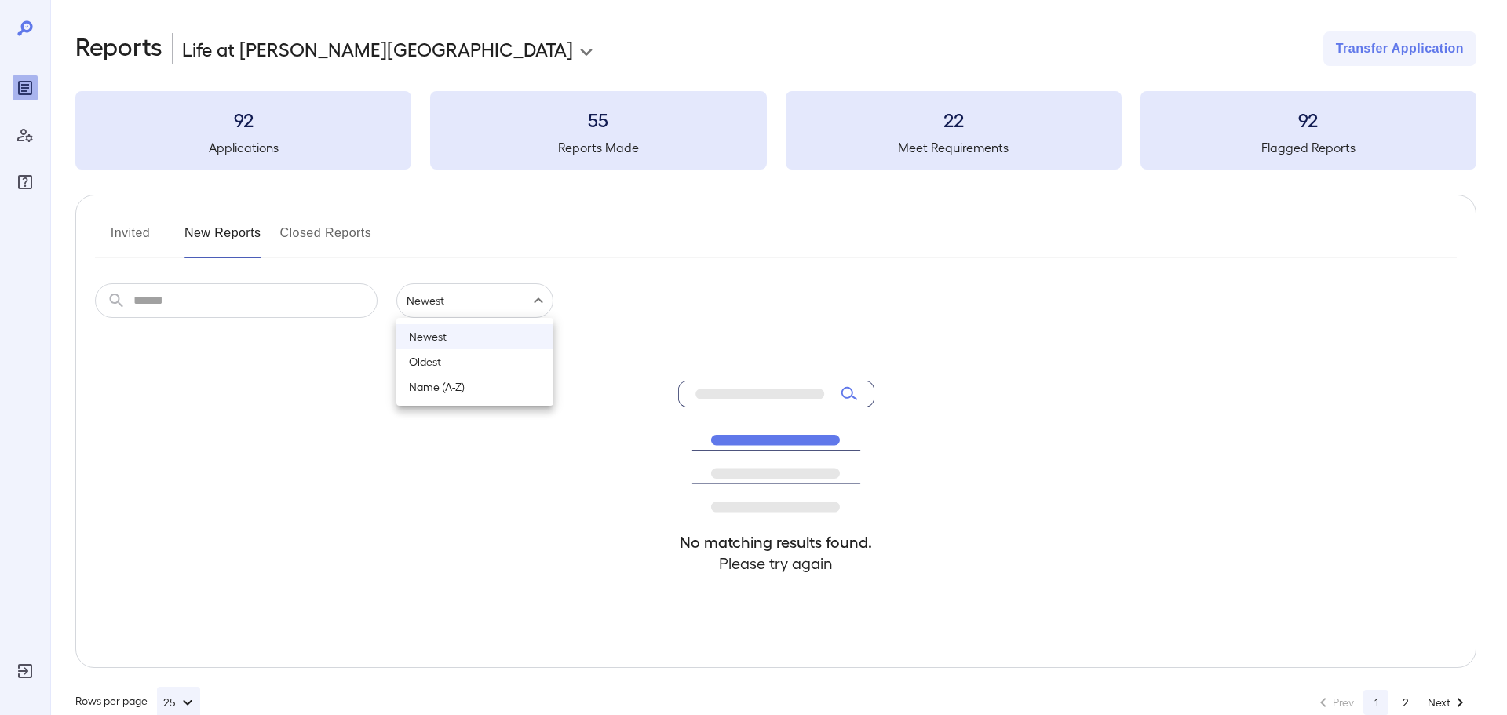
click at [476, 356] on li "Oldest" at bounding box center [474, 361] width 157 height 25
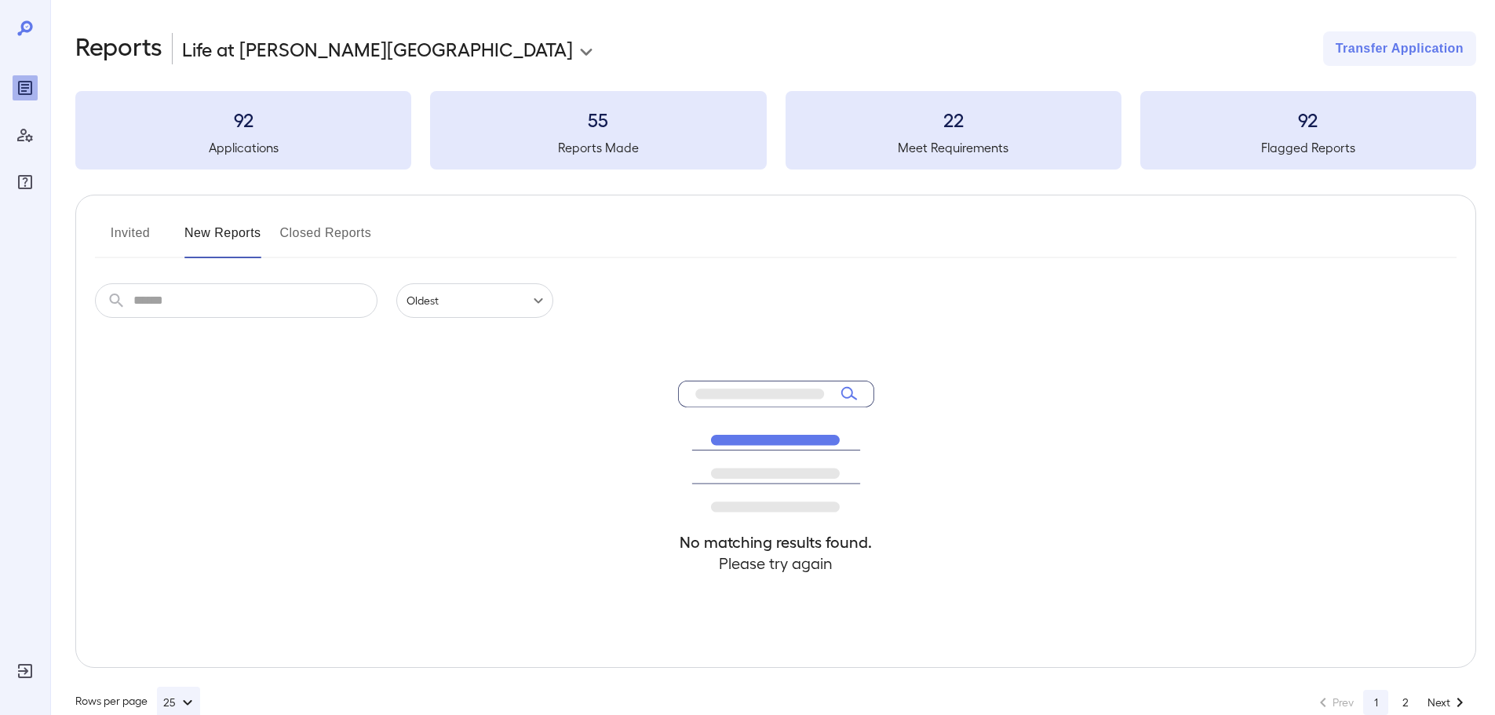
click at [472, 295] on body "**********" at bounding box center [747, 357] width 1495 height 715
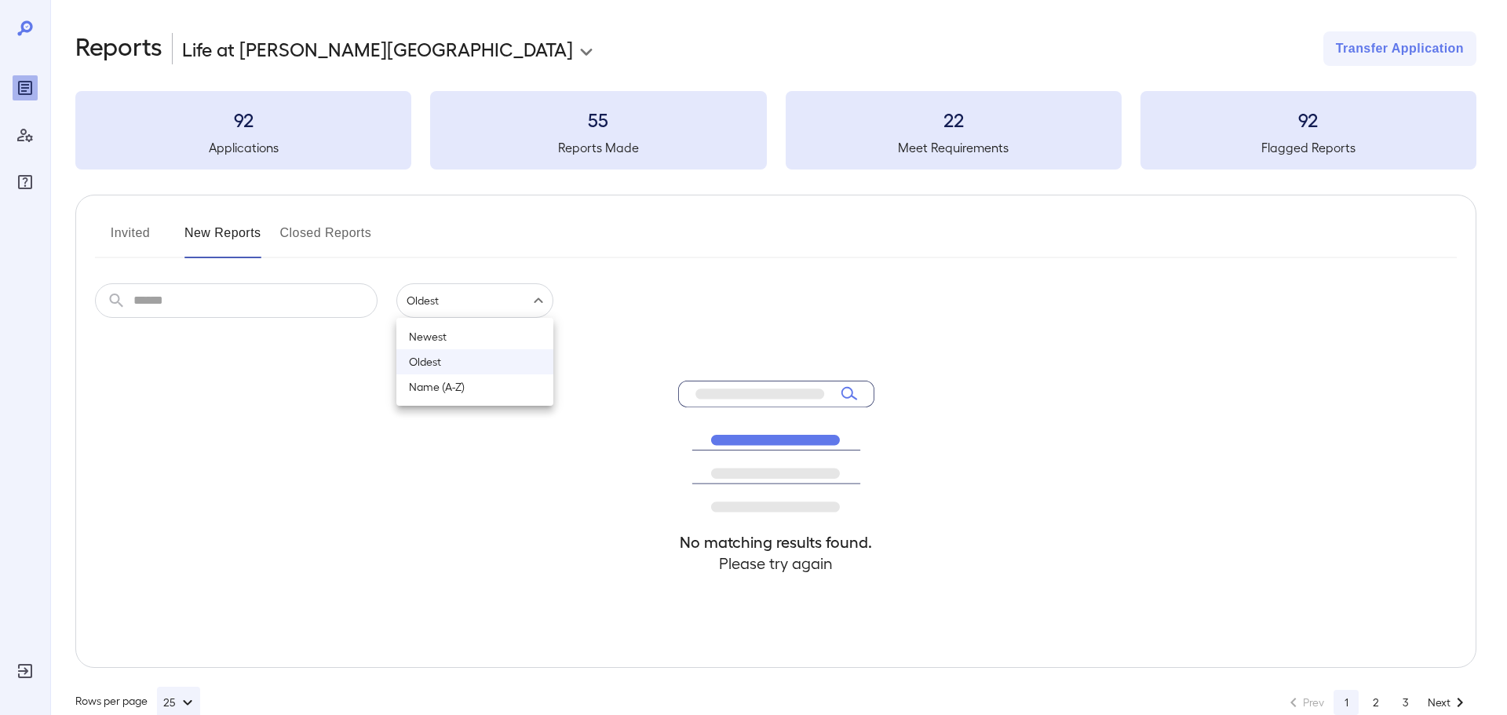
click at [461, 377] on li "Name (A-Z)" at bounding box center [474, 386] width 157 height 25
type input "**********"
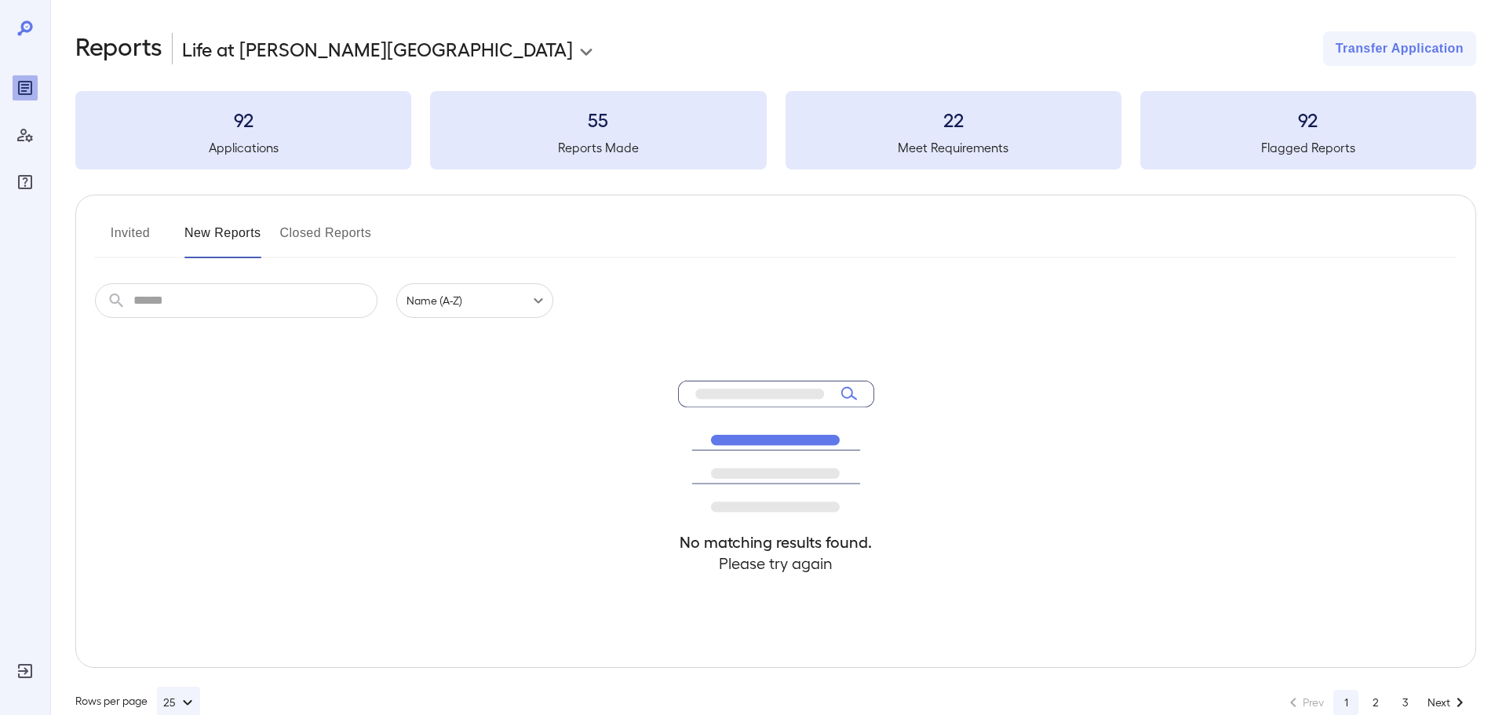
click at [225, 253] on button "New Reports" at bounding box center [222, 239] width 77 height 38
click at [600, 122] on h3 "55" at bounding box center [598, 119] width 336 height 25
click at [206, 312] on input "text" at bounding box center [255, 300] width 244 height 35
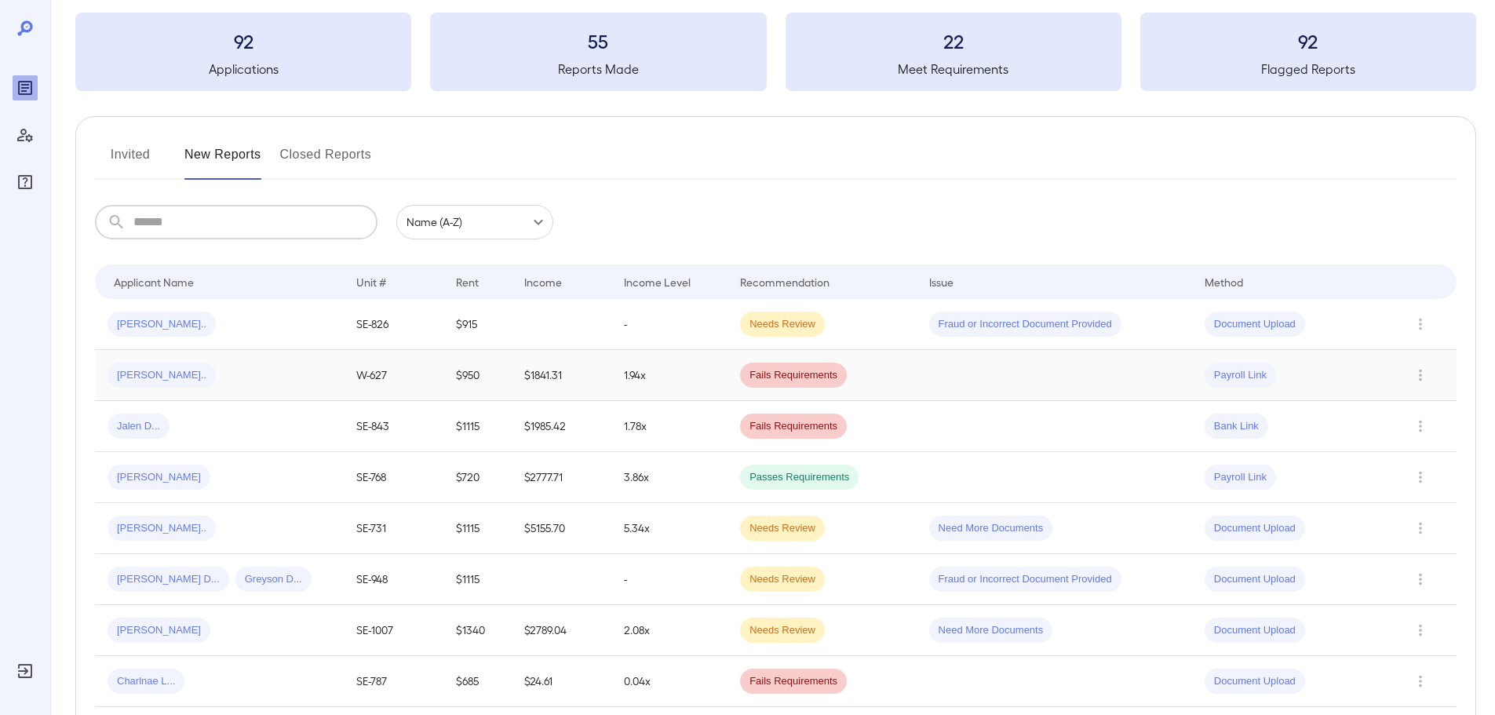
scroll to position [157, 0]
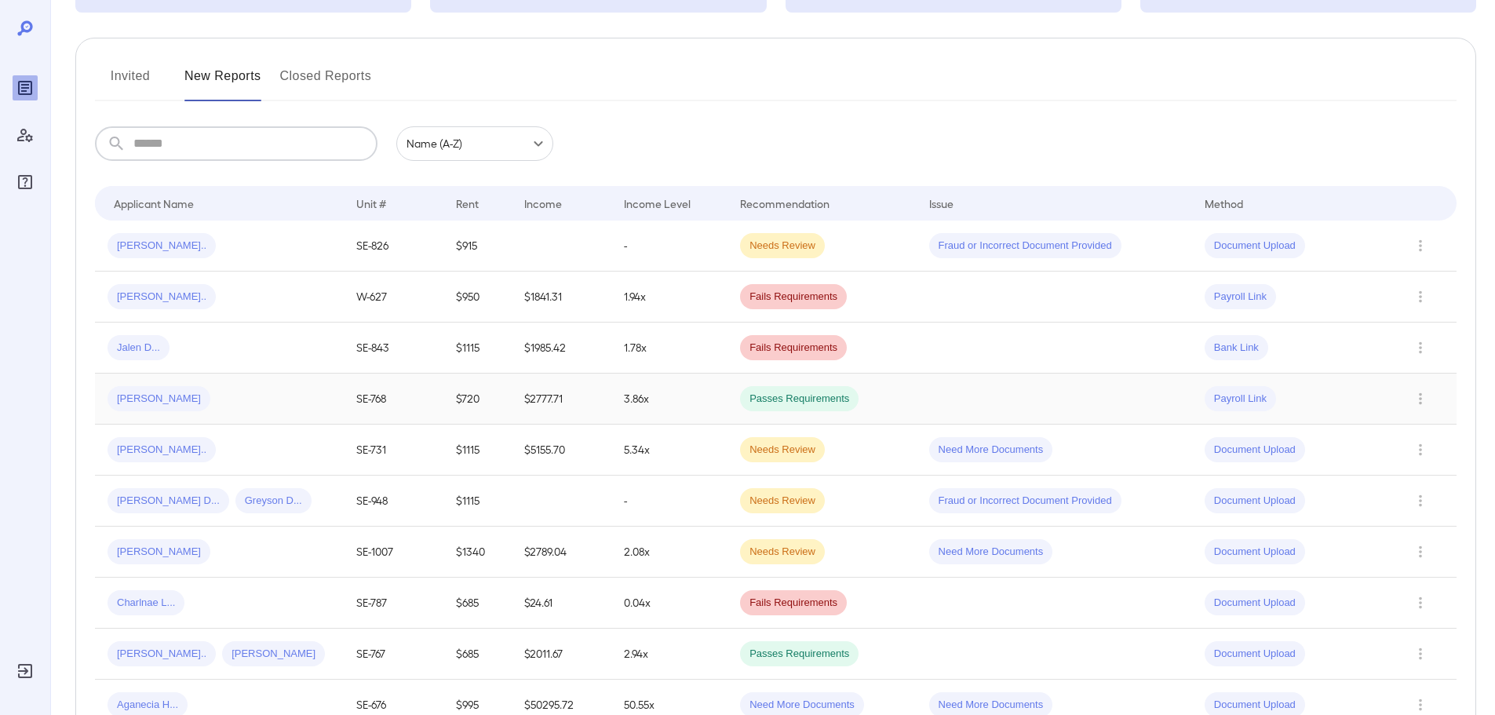
click at [188, 391] on div "[PERSON_NAME]" at bounding box center [219, 398] width 224 height 25
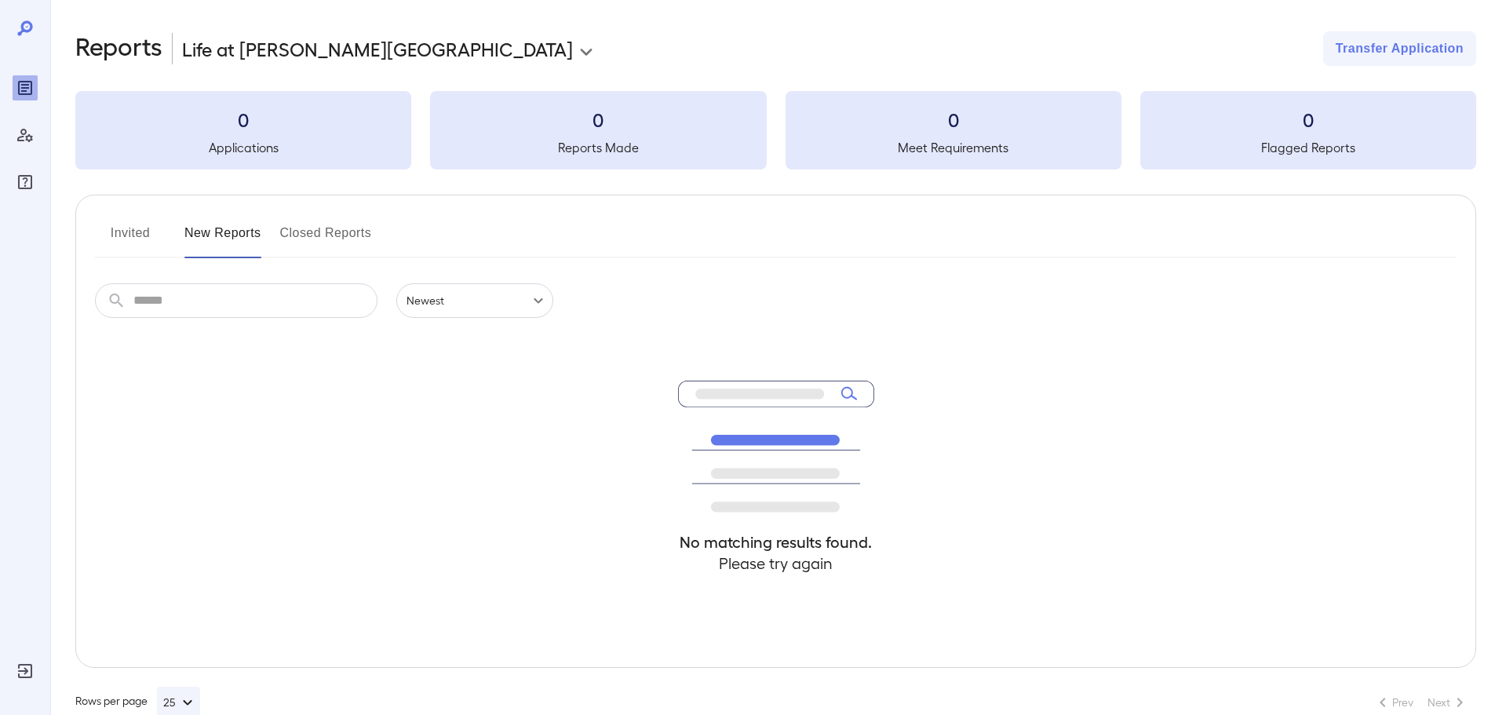
scroll to position [35, 0]
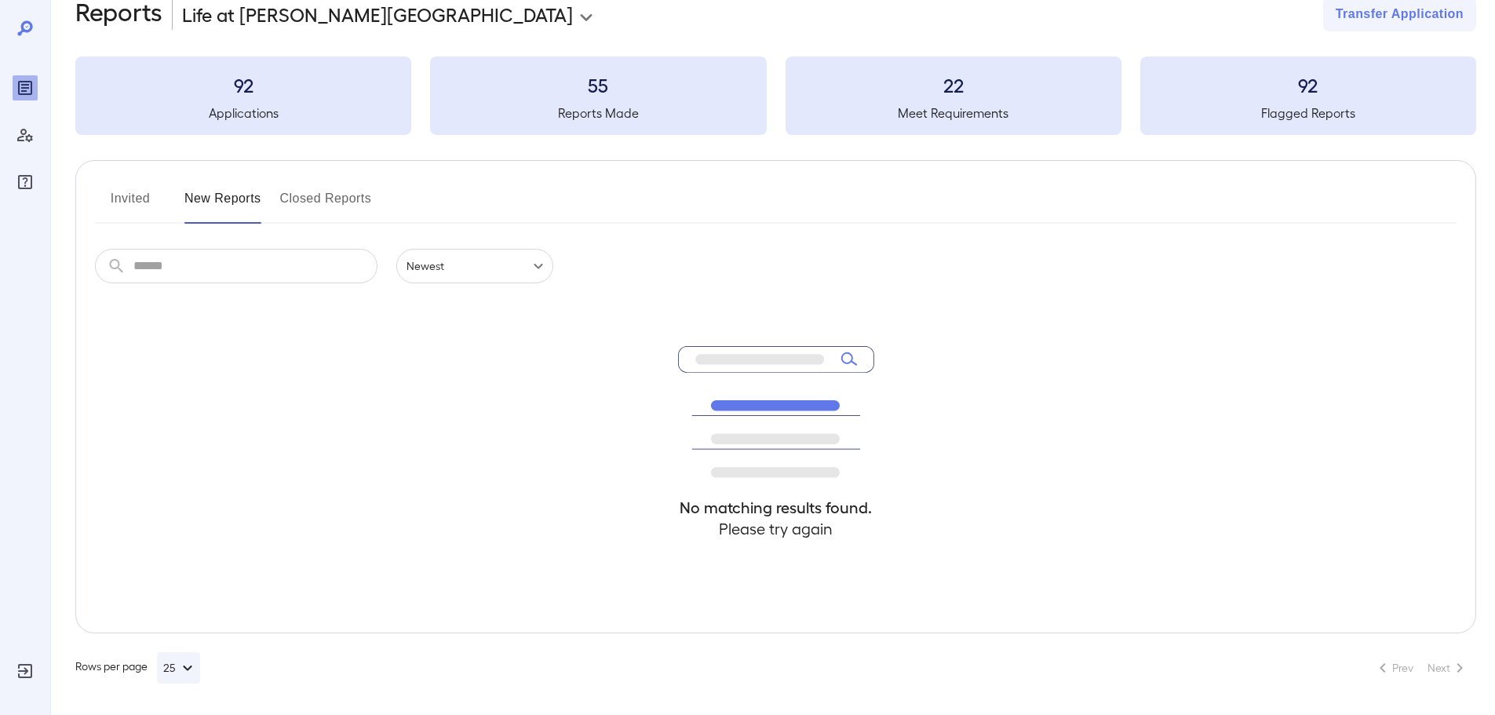
click at [238, 199] on button "New Reports" at bounding box center [222, 205] width 77 height 38
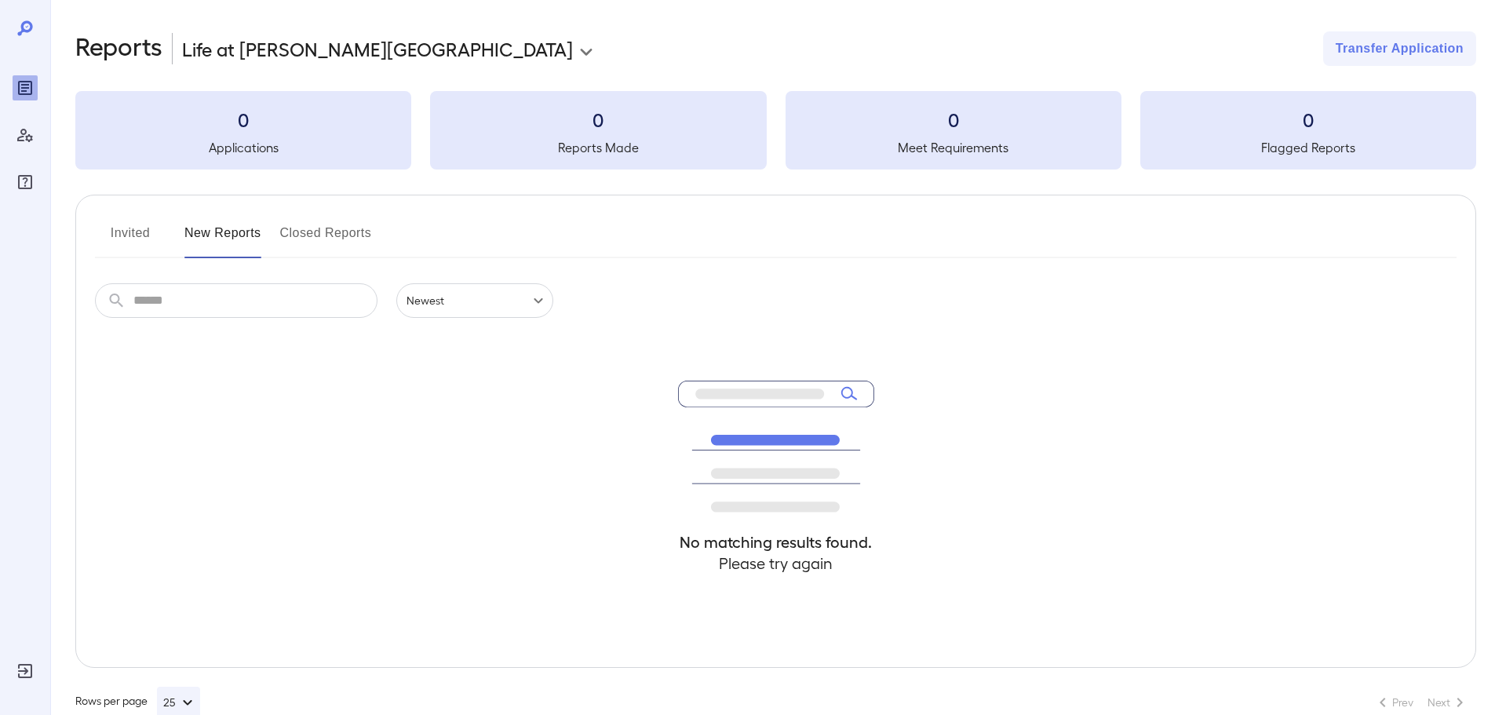
scroll to position [33, 0]
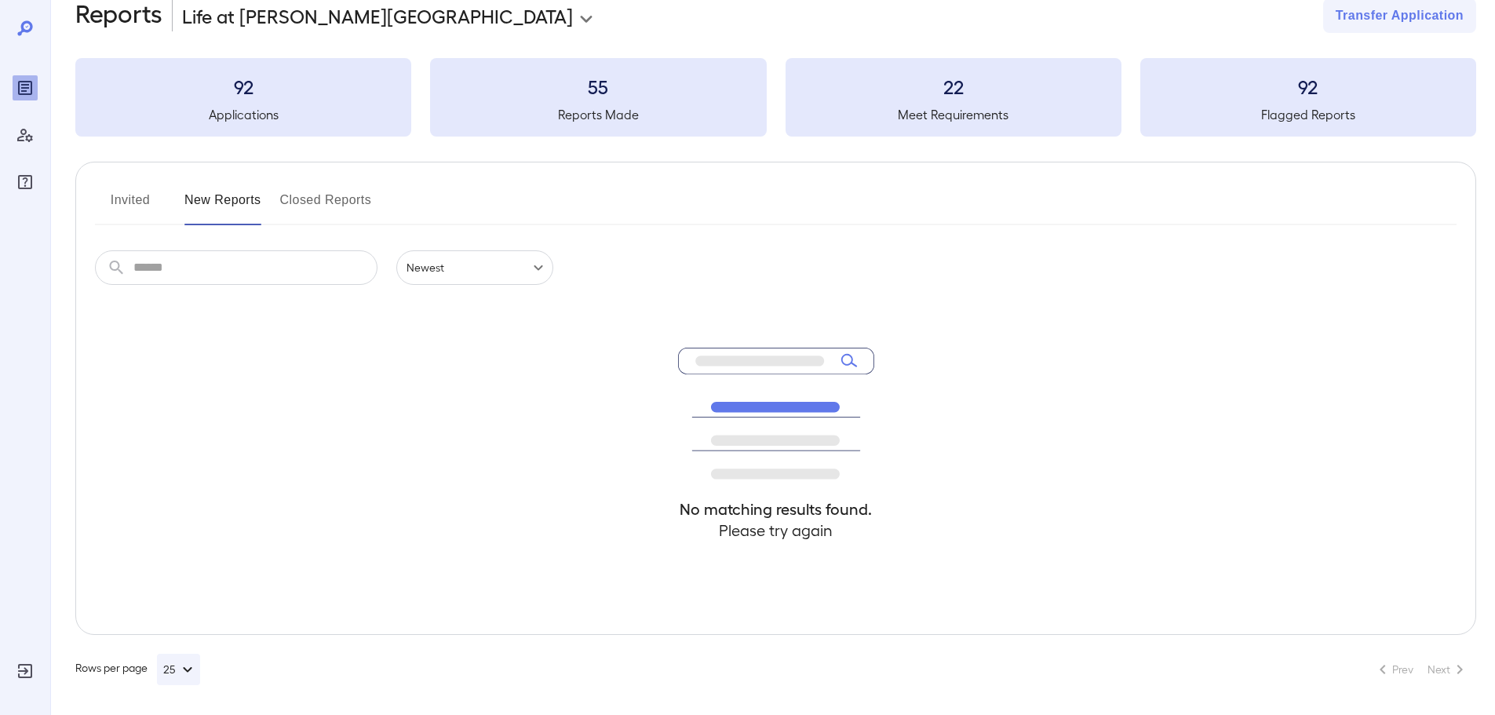
click at [286, 268] on input "text" at bounding box center [255, 267] width 244 height 35
type input "*"
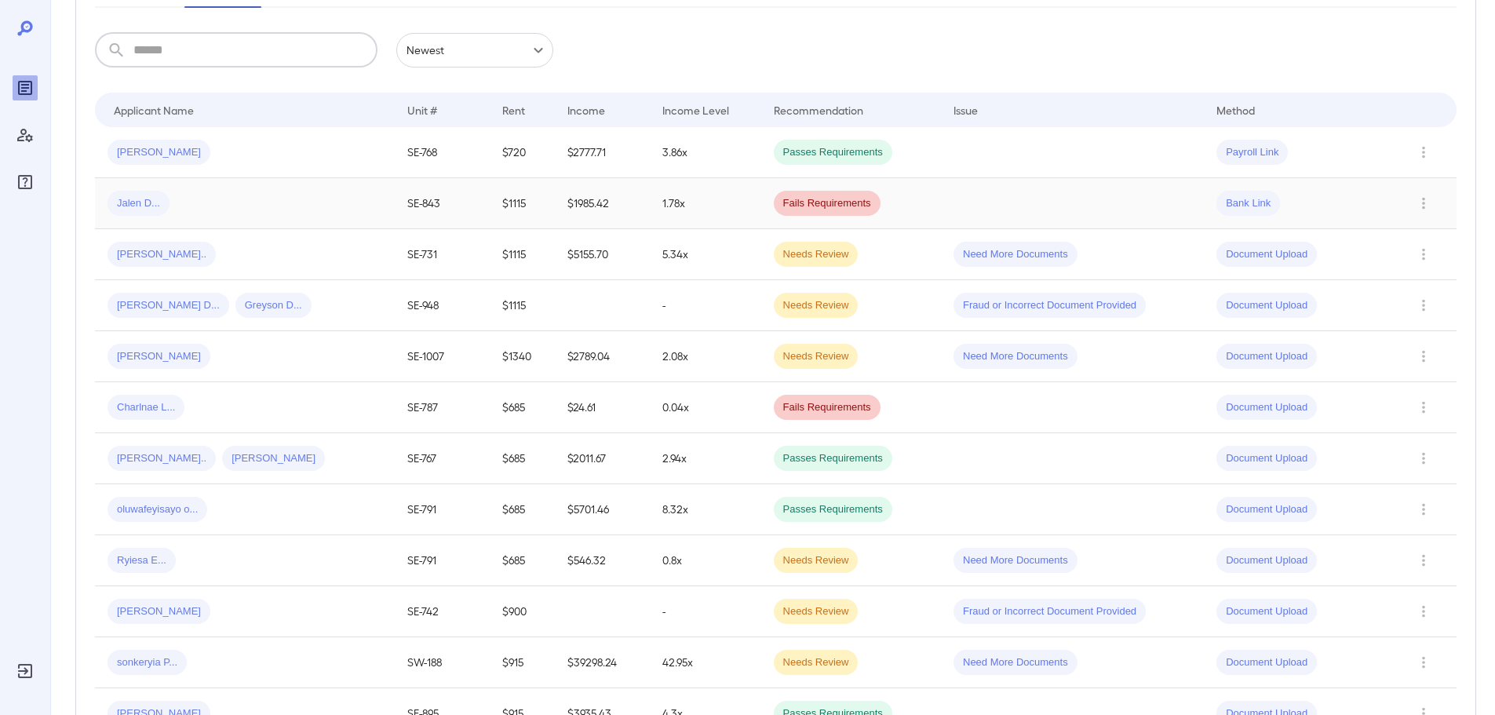
scroll to position [268, 0]
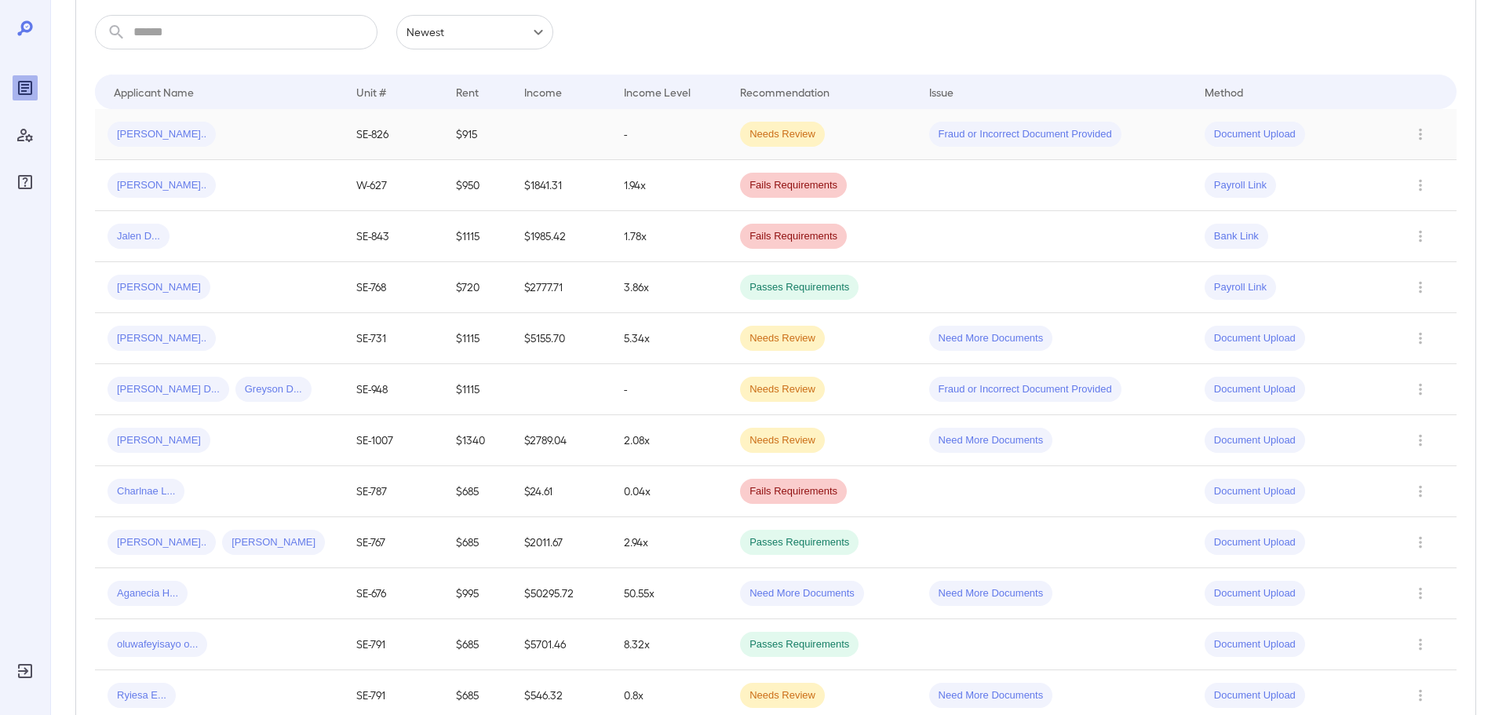
click at [296, 153] on td "[PERSON_NAME].." at bounding box center [219, 134] width 249 height 51
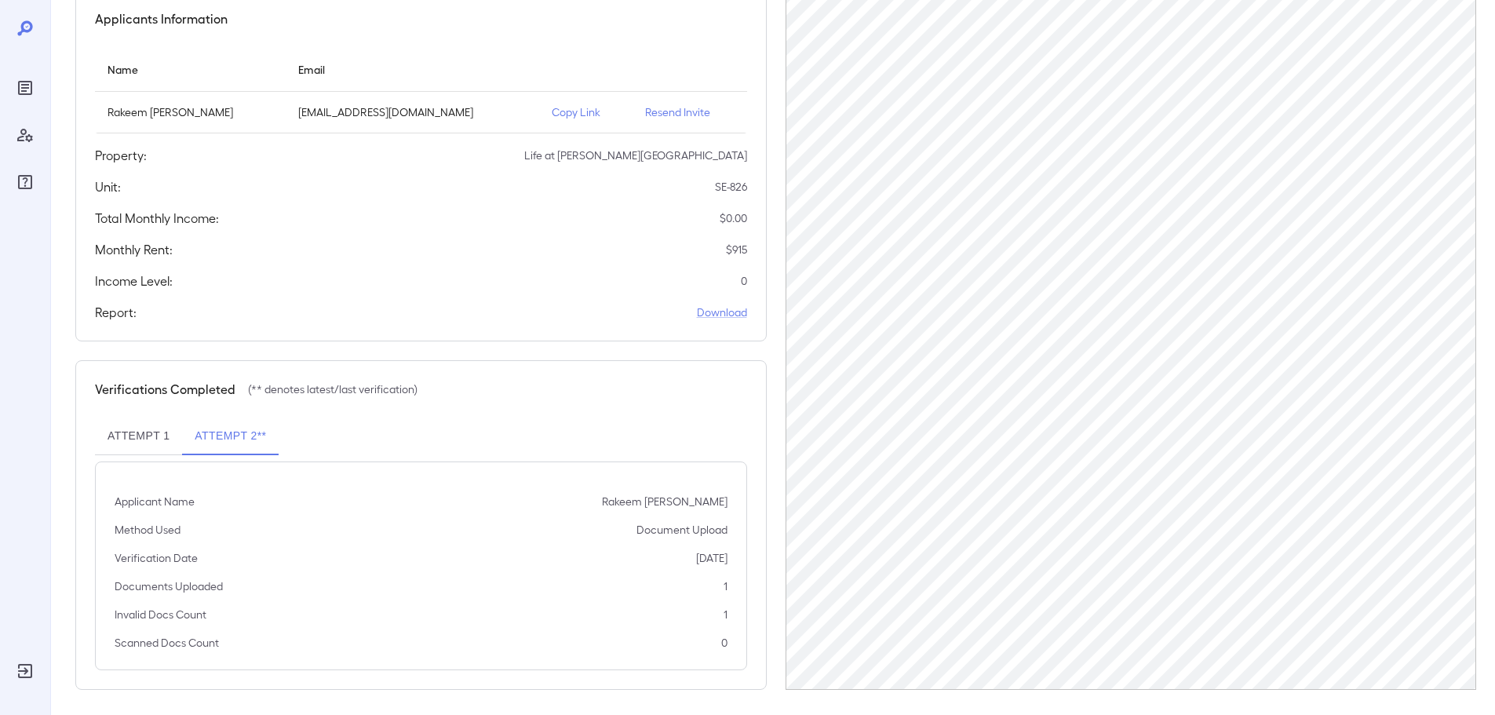
scroll to position [158, 0]
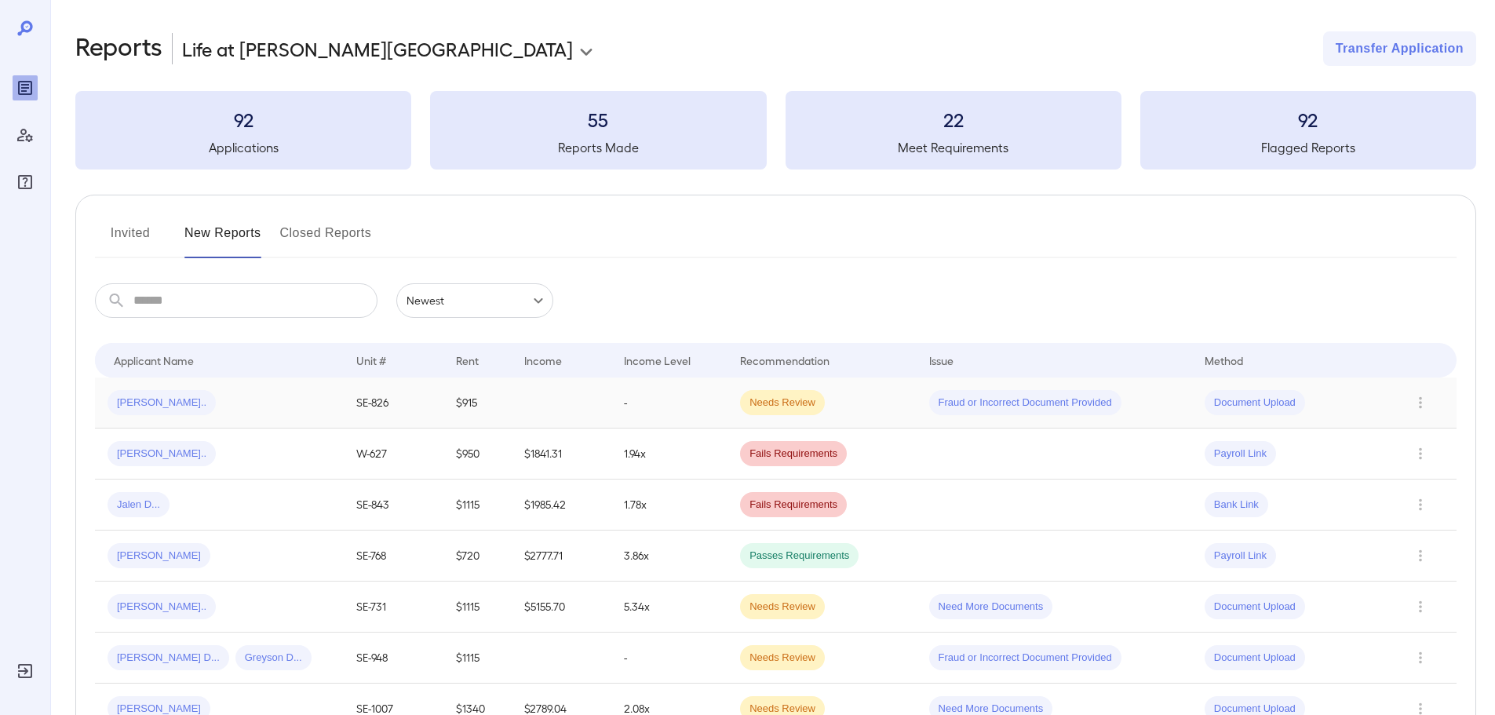
click at [164, 416] on td "[PERSON_NAME].." at bounding box center [219, 402] width 249 height 51
